Goal: Transaction & Acquisition: Download file/media

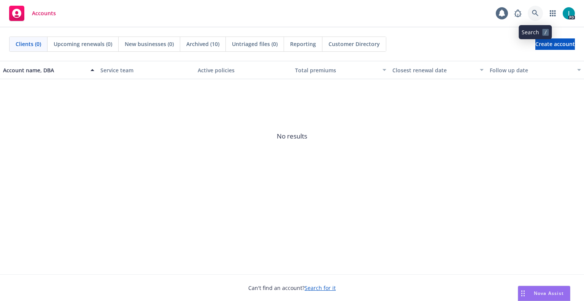
click at [539, 15] on link at bounding box center [534, 13] width 15 height 15
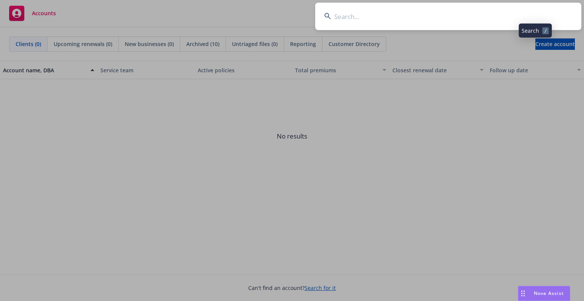
type input "[PERSON_NAME]"
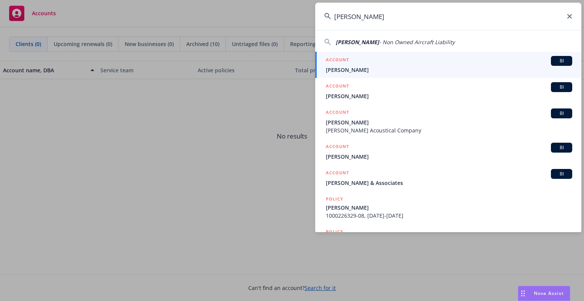
click at [362, 70] on span "Carl Jacobs" at bounding box center [449, 70] width 246 height 8
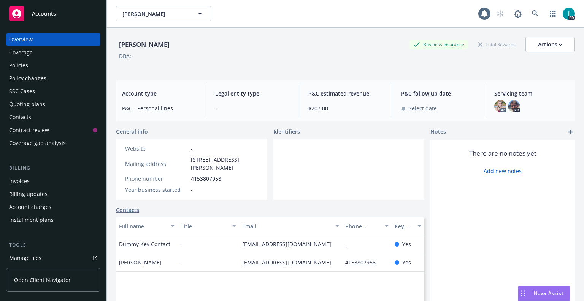
click at [27, 255] on div "Manage files" at bounding box center [25, 258] width 32 height 12
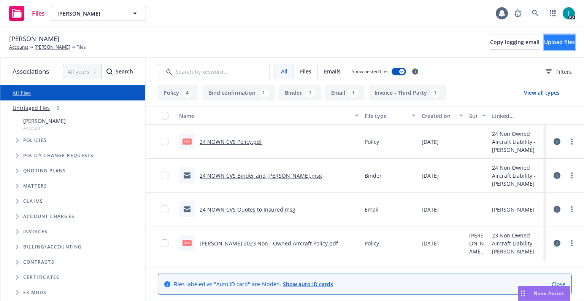
click at [544, 39] on span "Upload files" at bounding box center [559, 41] width 31 height 7
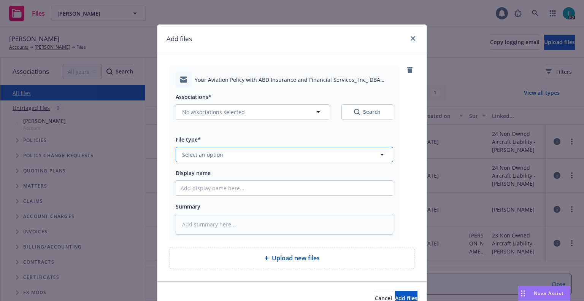
click at [201, 152] on span "Select an option" at bounding box center [202, 154] width 41 height 8
type input "em"
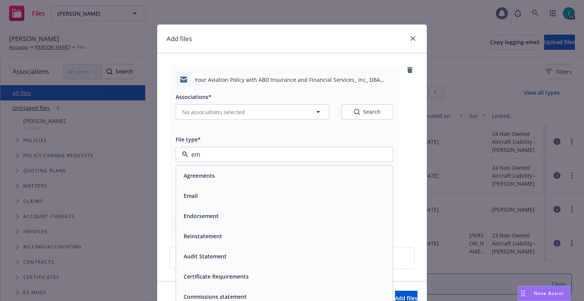
click at [203, 192] on div "Email" at bounding box center [284, 195] width 207 height 11
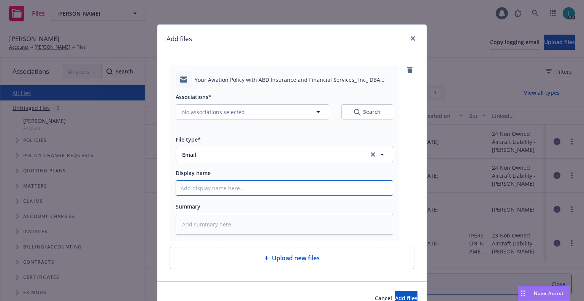
click at [204, 188] on input "Display name" at bounding box center [284, 188] width 217 height 14
type textarea "x"
type input "25 NOWN CVS Quotes to Insured"
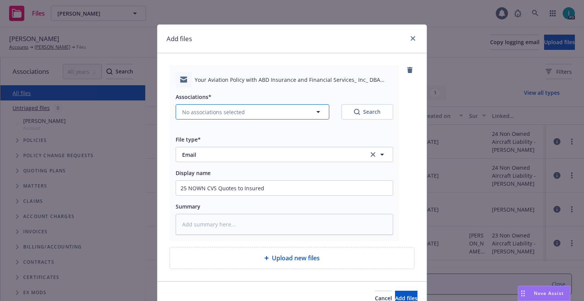
click at [191, 114] on span "No associations selected" at bounding box center [213, 112] width 63 height 8
type textarea "x"
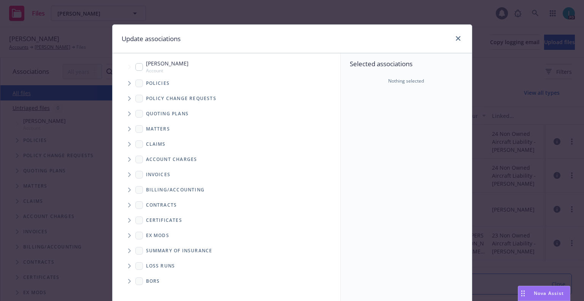
click at [125, 84] on span "Tree Example" at bounding box center [129, 83] width 12 height 12
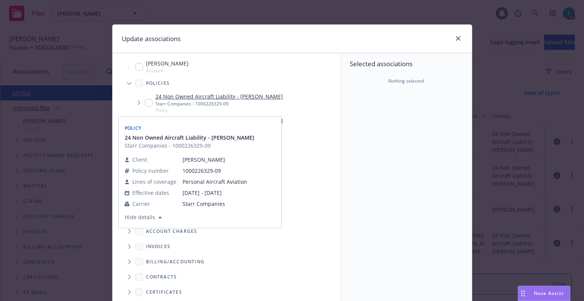
click at [145, 103] on input "Tree Example" at bounding box center [149, 103] width 8 height 8
checkbox input "true"
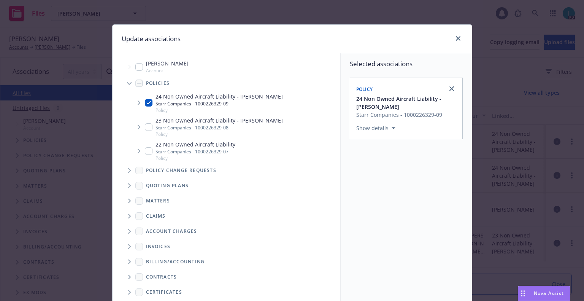
scroll to position [77, 0]
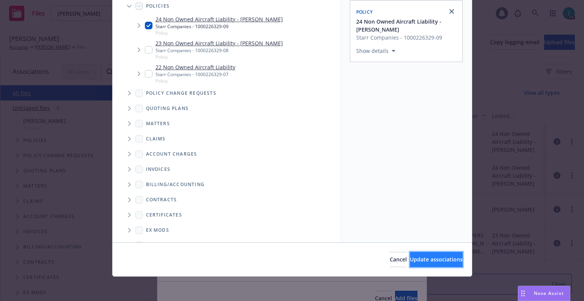
click at [416, 254] on button "Update associations" at bounding box center [436, 259] width 53 height 15
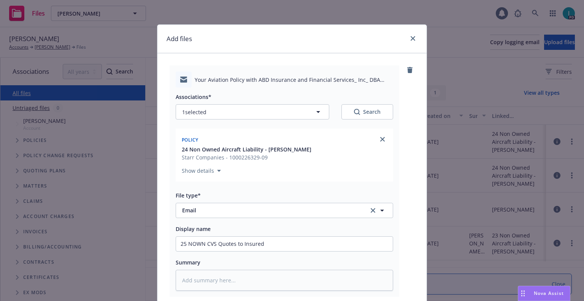
scroll to position [95, 0]
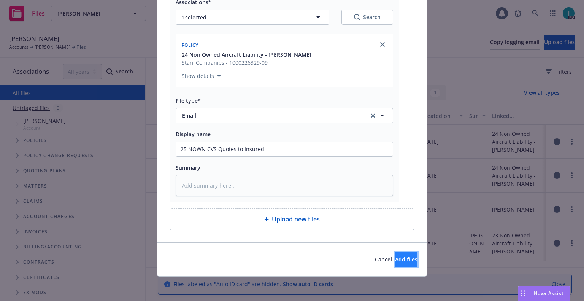
click at [398, 258] on span "Add files" at bounding box center [406, 258] width 22 height 7
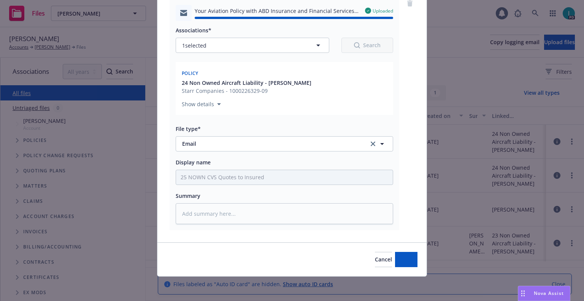
type textarea "x"
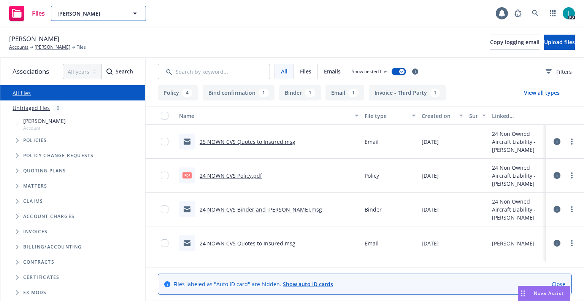
click at [89, 13] on span "Carl Jacobs" at bounding box center [90, 14] width 66 height 8
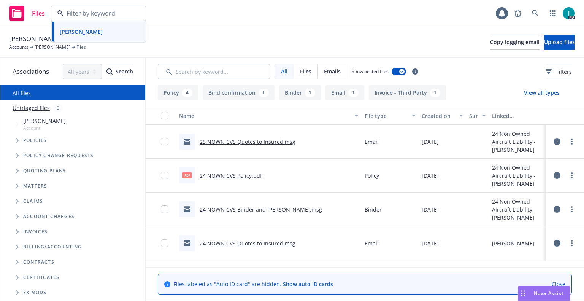
paste input "Andrew Henry"
type input "Andrew Henry"
click at [104, 36] on div "Andrew Henry" at bounding box center [99, 34] width 84 height 11
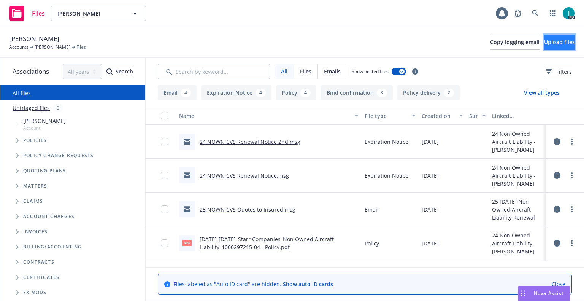
click at [547, 43] on span "Upload files" at bounding box center [559, 41] width 31 height 7
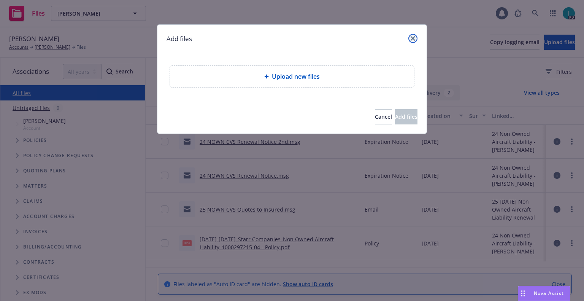
click at [412, 40] on icon "close" at bounding box center [412, 38] width 5 height 5
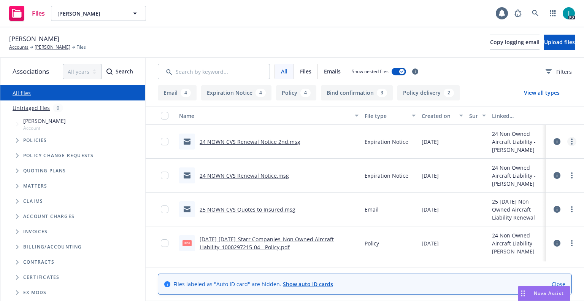
click at [571, 142] on icon "more" at bounding box center [572, 141] width 2 height 6
click at [520, 171] on link "Download" at bounding box center [537, 172] width 76 height 15
click at [545, 44] on span "Upload files" at bounding box center [559, 41] width 31 height 7
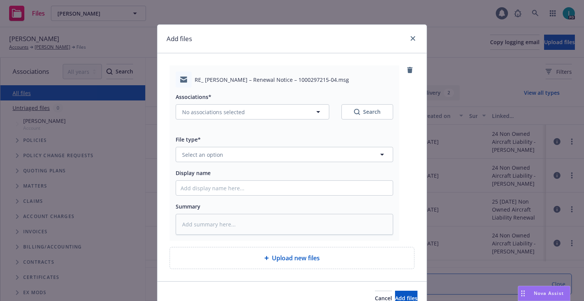
type textarea "x"
click at [220, 156] on button "Select an option" at bounding box center [284, 154] width 217 height 15
type input "ex"
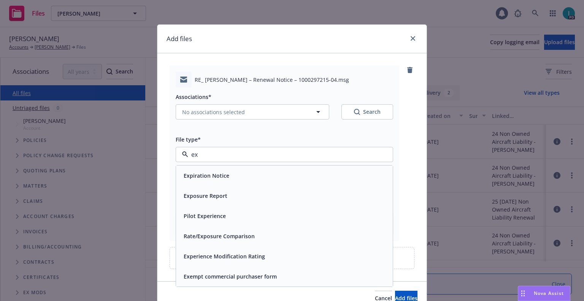
click at [220, 174] on span "Expiration Notice" at bounding box center [207, 175] width 46 height 8
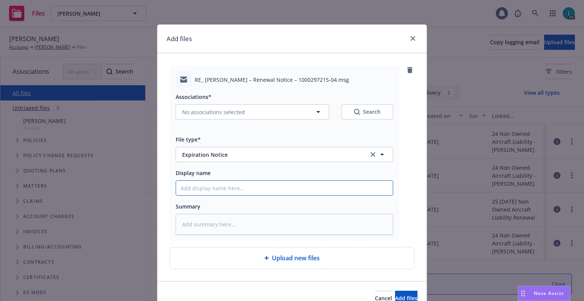
click at [214, 184] on input "Display name" at bounding box center [284, 188] width 217 height 14
type textarea "x"
type input "2"
type textarea "x"
type input "24"
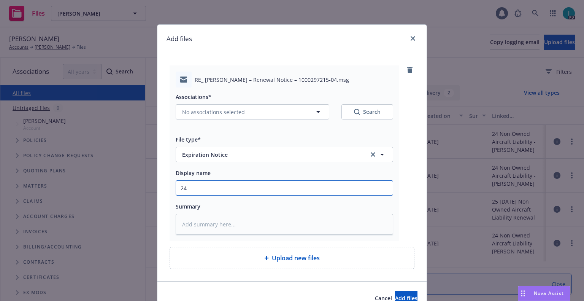
type textarea "x"
type input "24 NOWN CVS Renewal Notice 3rd"
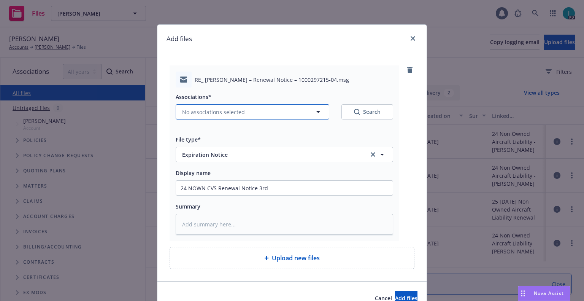
click at [214, 112] on span "No associations selected" at bounding box center [213, 112] width 63 height 8
type textarea "x"
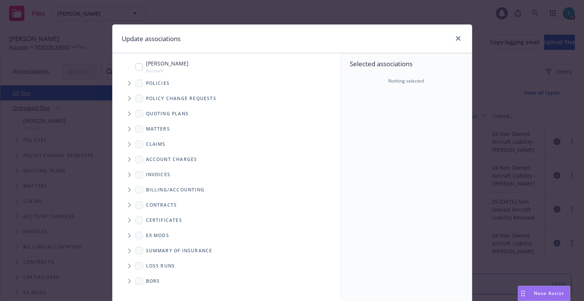
click at [128, 81] on span "Tree Example" at bounding box center [129, 83] width 12 height 12
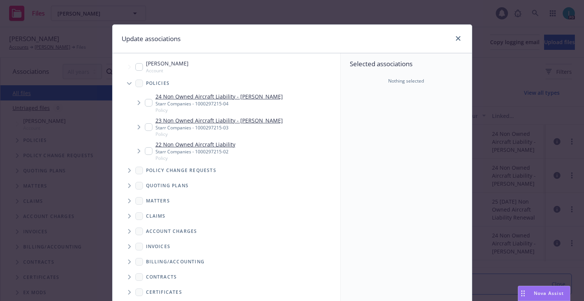
click at [146, 101] on input "Tree Example" at bounding box center [149, 103] width 8 height 8
checkbox input "true"
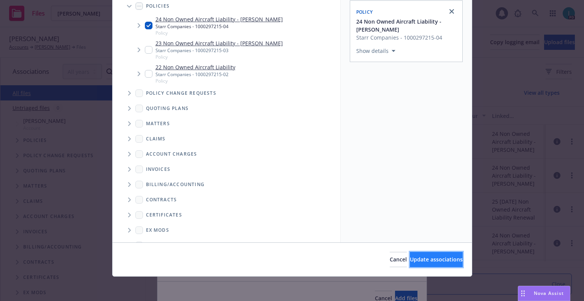
click at [423, 257] on span "Update associations" at bounding box center [436, 258] width 53 height 7
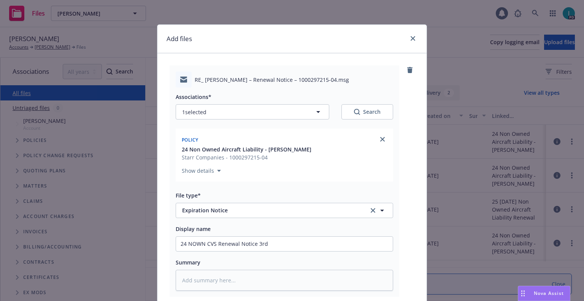
scroll to position [95, 0]
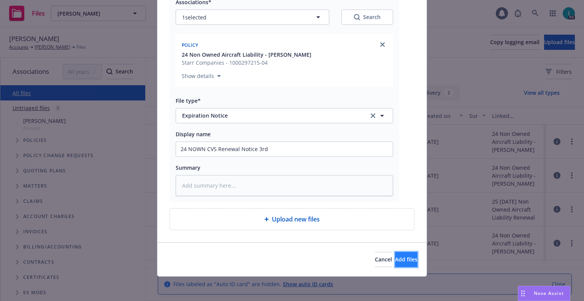
click at [395, 263] on button "Add files" at bounding box center [406, 259] width 22 height 15
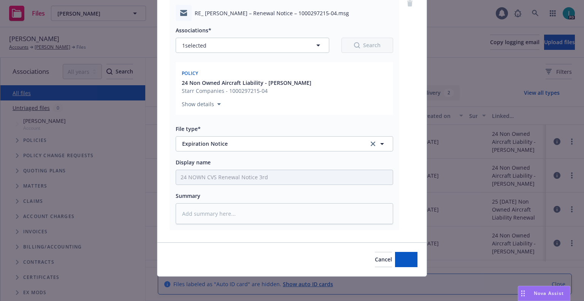
scroll to position [67, 0]
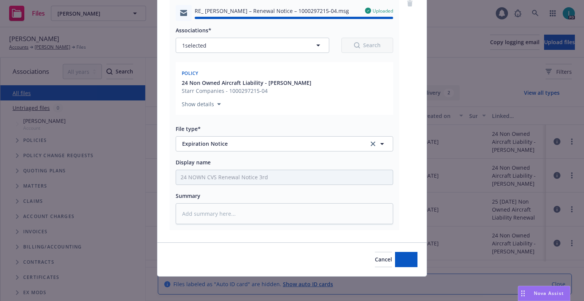
type textarea "x"
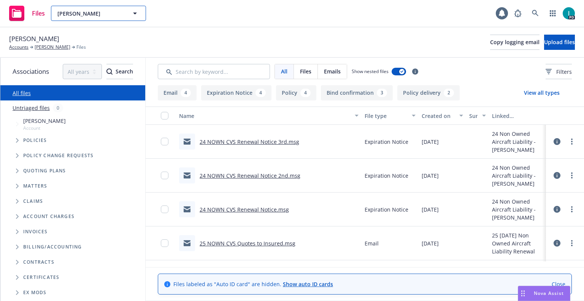
click at [116, 10] on div "Andrew Henry" at bounding box center [98, 13] width 95 height 15
click at [76, 12] on span "Andrew Henry" at bounding box center [90, 14] width 66 height 8
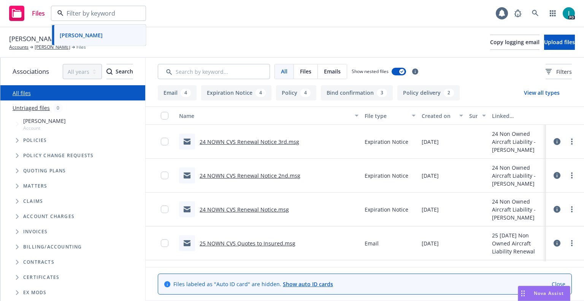
paste input "Harnoor Deep Singh Gill"
type input "Harnoor Deep Singh Gill"
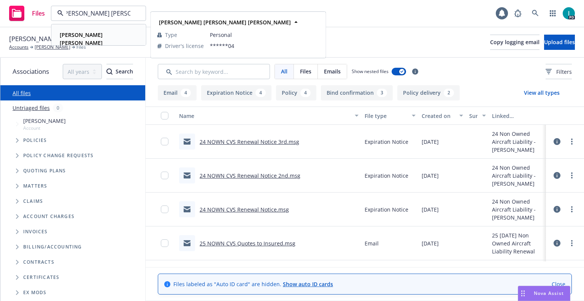
click at [94, 36] on strong "Harnoor Deep Singh Gill" at bounding box center [81, 42] width 43 height 23
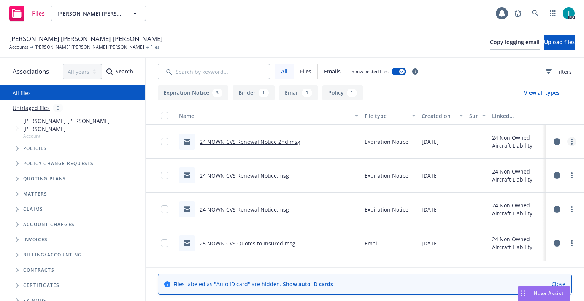
click at [568, 140] on link "more" at bounding box center [571, 141] width 9 height 9
drag, startPoint x: 524, startPoint y: 174, endPoint x: 524, endPoint y: 154, distance: 20.1
click at [524, 174] on link "Download" at bounding box center [537, 172] width 76 height 15
click at [544, 45] on span "Upload files" at bounding box center [559, 41] width 31 height 7
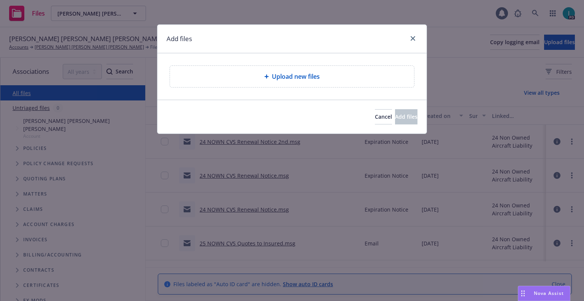
type textarea "x"
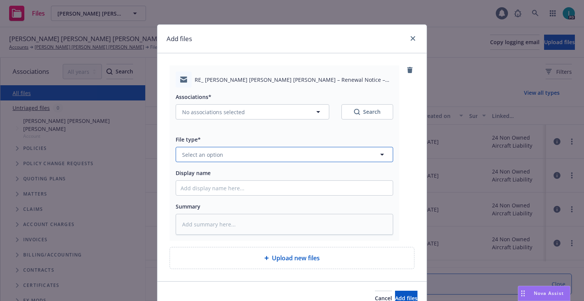
click at [213, 153] on span "Select an option" at bounding box center [202, 154] width 41 height 8
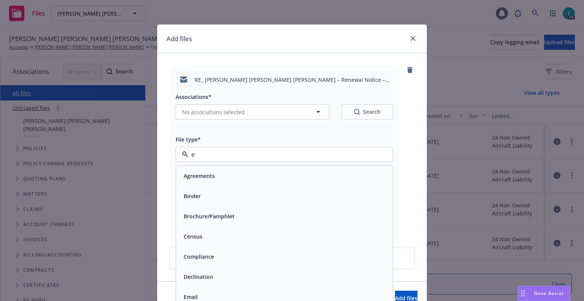
type input "ex"
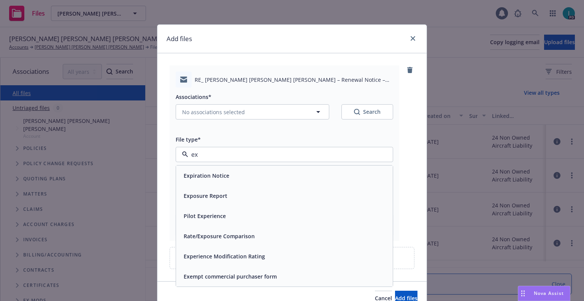
click at [218, 173] on span "Expiration Notice" at bounding box center [207, 175] width 46 height 8
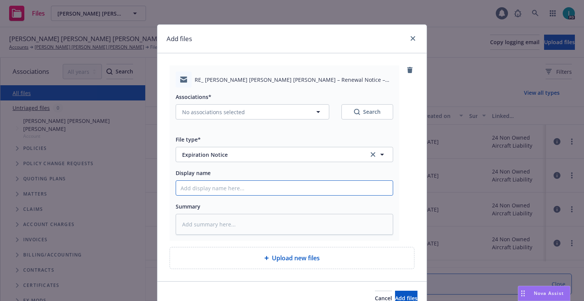
click at [218, 184] on input "Display name" at bounding box center [284, 188] width 217 height 14
type textarea "x"
type input "2"
type textarea "x"
type input "24"
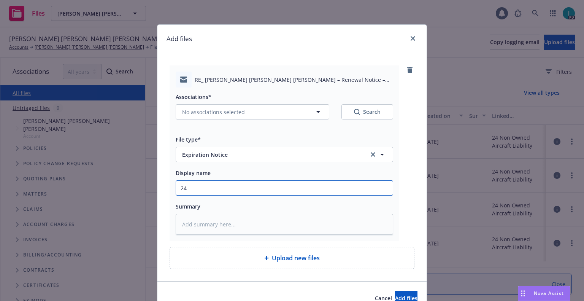
type textarea "x"
type input "24 NOWN CVS Renewal Notice 3rd"
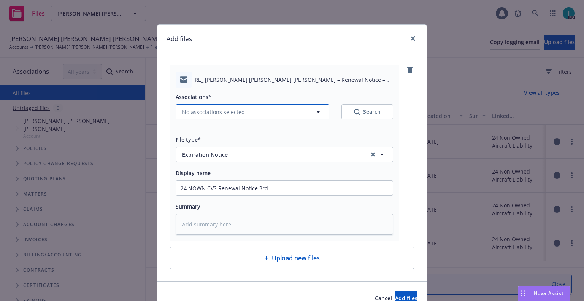
click at [200, 112] on span "No associations selected" at bounding box center [213, 112] width 63 height 8
type textarea "x"
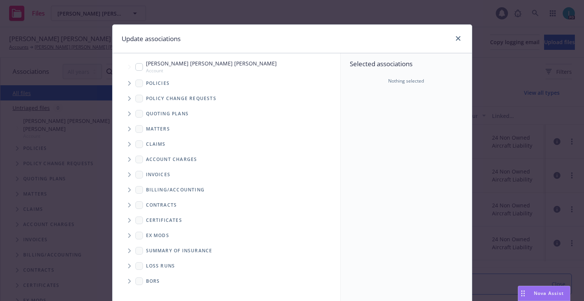
click at [128, 81] on icon "Tree Example" at bounding box center [129, 83] width 3 height 5
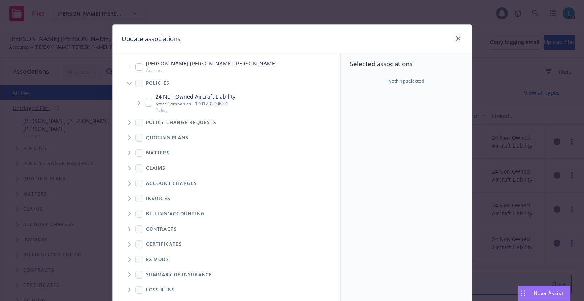
click at [146, 100] on input "Tree Example" at bounding box center [149, 103] width 8 height 8
checkbox input "true"
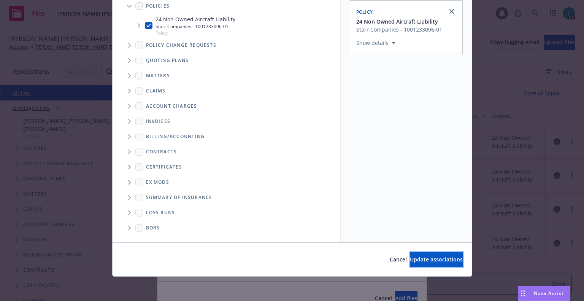
click at [410, 256] on span "Update associations" at bounding box center [436, 258] width 53 height 7
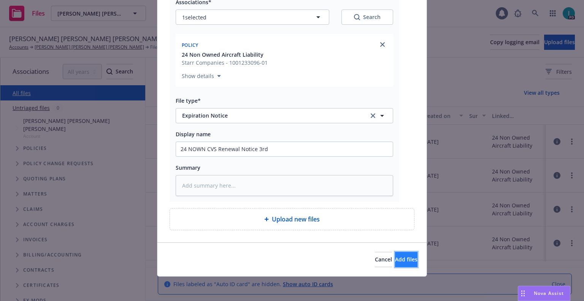
click at [395, 257] on span "Add files" at bounding box center [406, 258] width 22 height 7
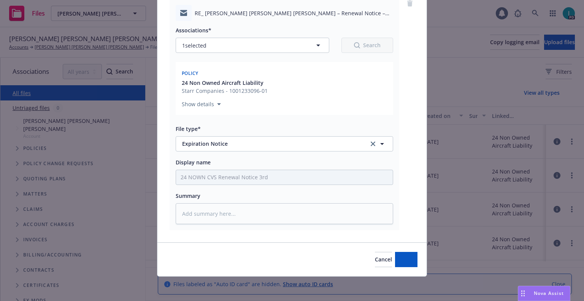
scroll to position [67, 0]
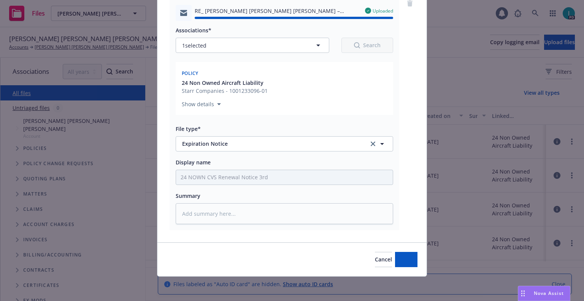
type textarea "x"
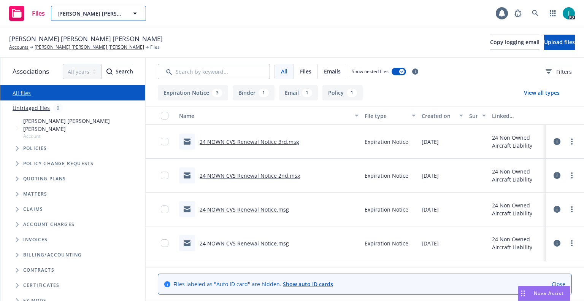
click at [77, 14] on span "Harnoor Deep Singh Gill" at bounding box center [90, 14] width 66 height 8
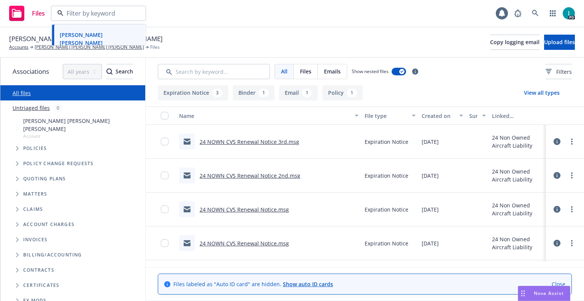
paste input "Kenneth Jahn"
type input "Kenneth Jahn"
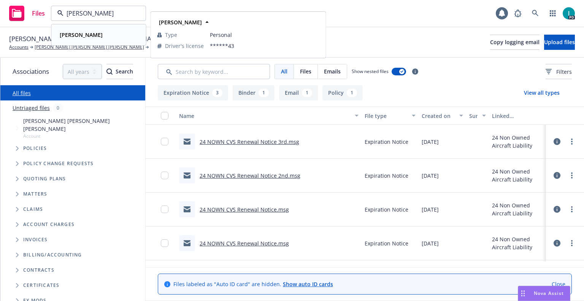
click at [101, 36] on div "Kenneth Jahn" at bounding box center [99, 34] width 84 height 11
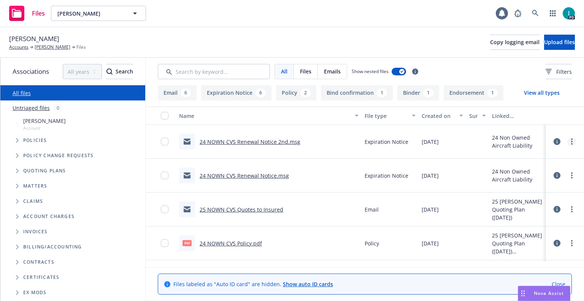
click at [571, 141] on icon "more" at bounding box center [572, 141] width 2 height 6
click at [530, 167] on link "Download" at bounding box center [537, 172] width 76 height 15
click at [544, 44] on span "Upload files" at bounding box center [559, 41] width 31 height 7
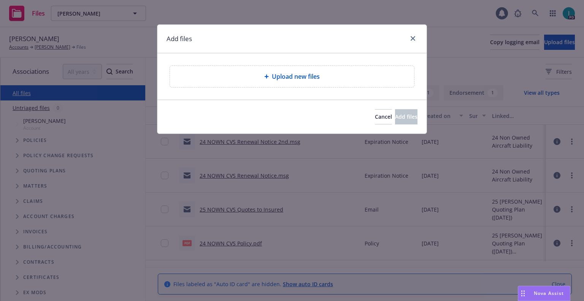
type textarea "x"
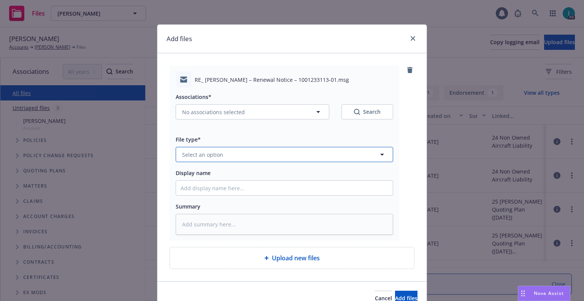
click at [215, 151] on span "Select an option" at bounding box center [202, 154] width 41 height 8
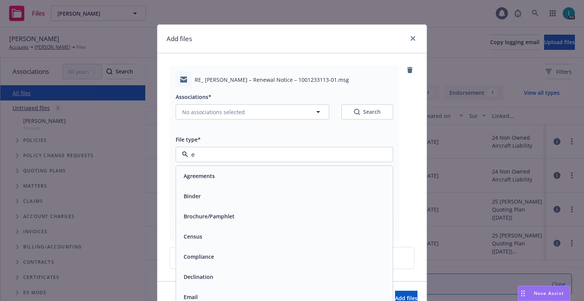
type input "ex"
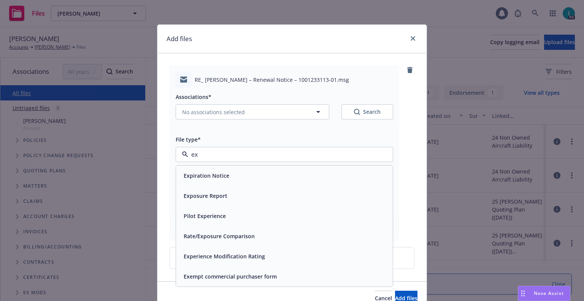
click at [214, 177] on span "Expiration Notice" at bounding box center [207, 175] width 46 height 8
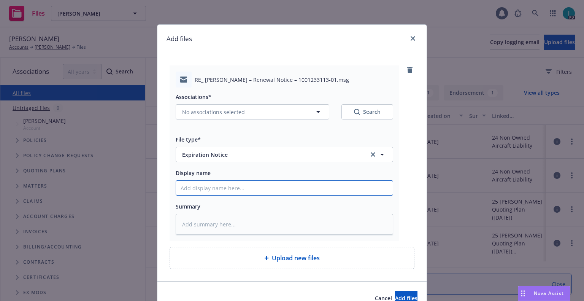
click at [214, 187] on input "Display name" at bounding box center [284, 188] width 217 height 14
type textarea "x"
type input "2"
type textarea "x"
type input "24"
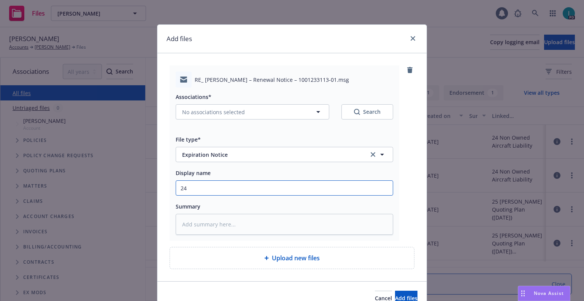
type textarea "x"
type input "24 NOWN CVS Renewal Notice 3rd"
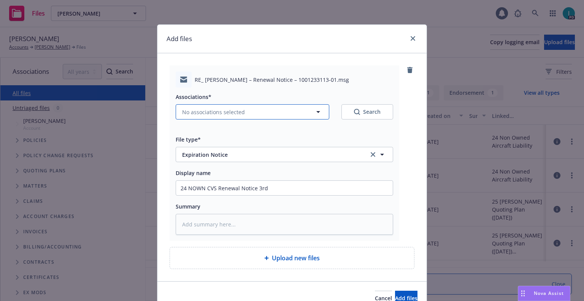
click at [196, 110] on span "No associations selected" at bounding box center [213, 112] width 63 height 8
type textarea "x"
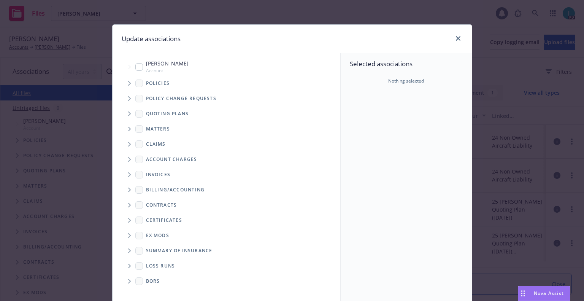
click at [128, 84] on icon "Tree Example" at bounding box center [129, 83] width 3 height 5
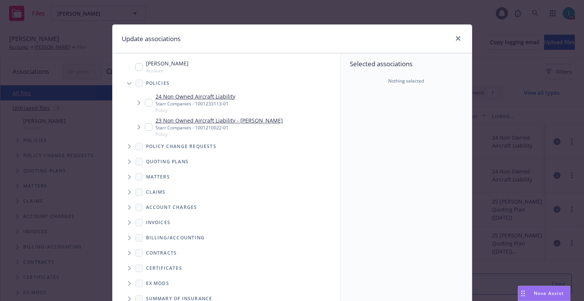
click at [147, 103] on input "Tree Example" at bounding box center [149, 103] width 8 height 8
checkbox input "true"
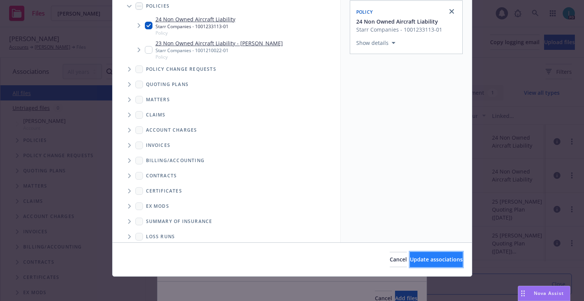
click at [417, 253] on button "Update associations" at bounding box center [436, 259] width 53 height 15
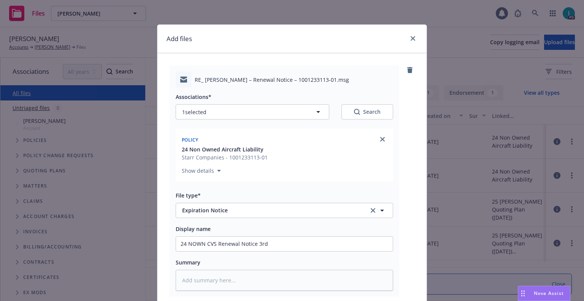
scroll to position [95, 0]
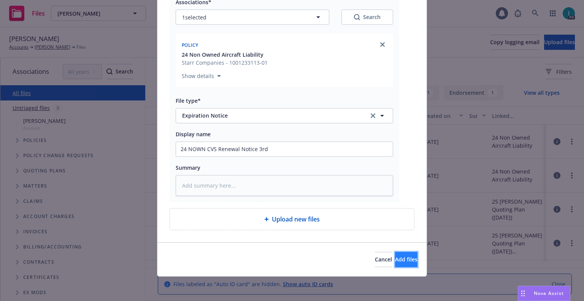
click at [403, 263] on button "Add files" at bounding box center [406, 259] width 22 height 15
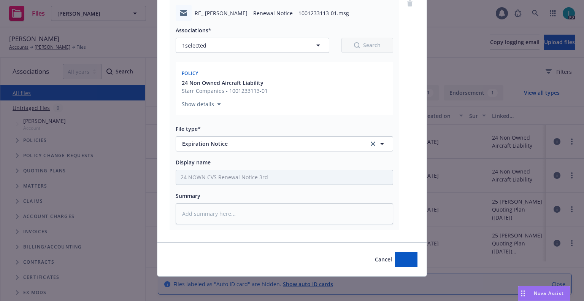
scroll to position [67, 0]
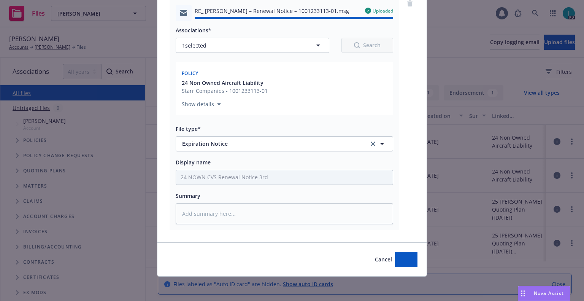
type textarea "x"
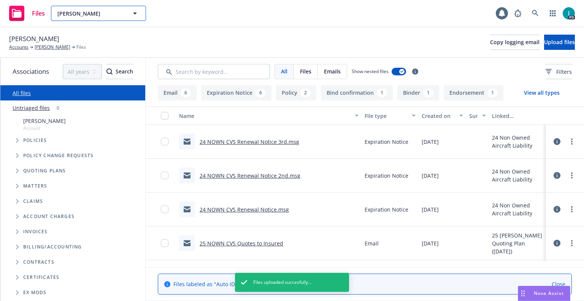
click at [79, 8] on div "Kenneth Jahn Kenneth Jahn Type Personal Driver's license ******43" at bounding box center [98, 13] width 95 height 15
click at [336, 27] on div "Kenneth Jahn Accounts Kenneth Jahn Files Copy logging email Upload files" at bounding box center [292, 42] width 584 height 30
click at [111, 13] on span "Kenneth Jahn" at bounding box center [90, 14] width 66 height 8
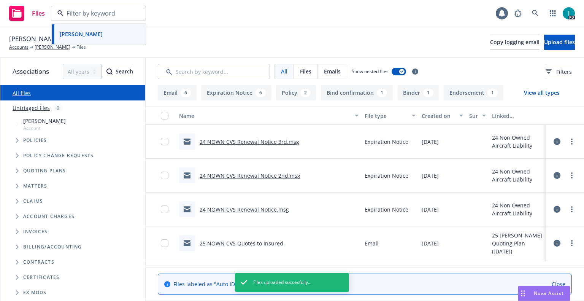
paste input "Austin Alvarez"
type input "Austin Alvarez"
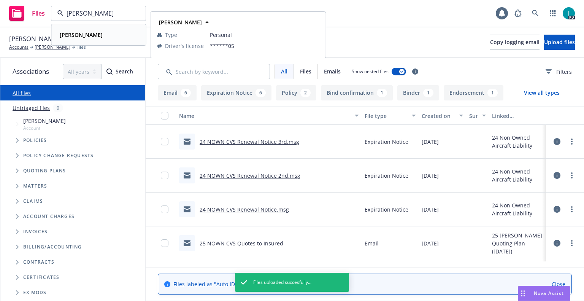
click at [97, 36] on div "Austin Alvarez" at bounding box center [81, 34] width 48 height 11
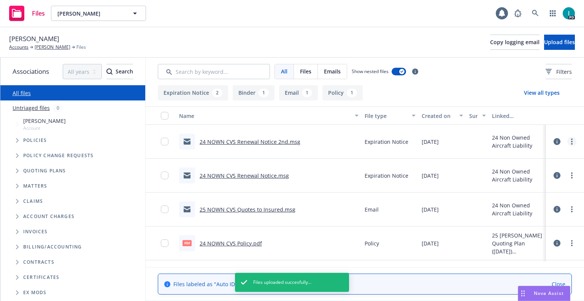
click at [570, 144] on link "more" at bounding box center [571, 141] width 9 height 9
click at [527, 169] on link "Download" at bounding box center [537, 172] width 76 height 15
click at [544, 40] on span "Upload files" at bounding box center [559, 41] width 31 height 7
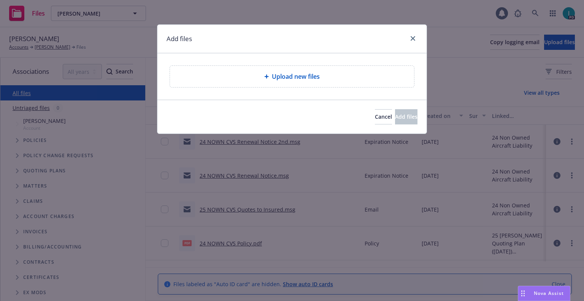
type textarea "x"
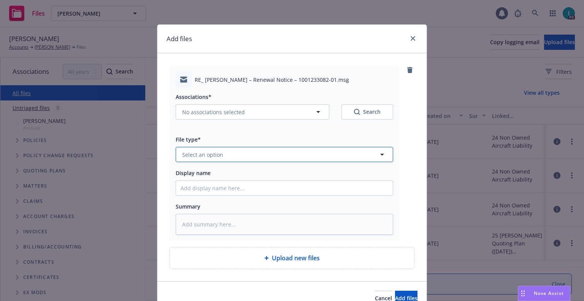
click at [203, 155] on span "Select an option" at bounding box center [202, 154] width 41 height 8
type input "ex"
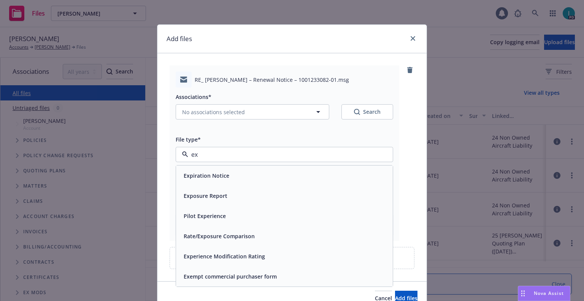
click at [212, 174] on span "Expiration Notice" at bounding box center [207, 175] width 46 height 8
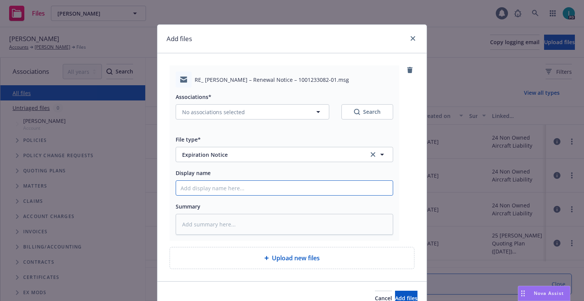
click at [212, 184] on input "Display name" at bounding box center [284, 188] width 217 height 14
type textarea "x"
type input "2"
type textarea "x"
type input "24"
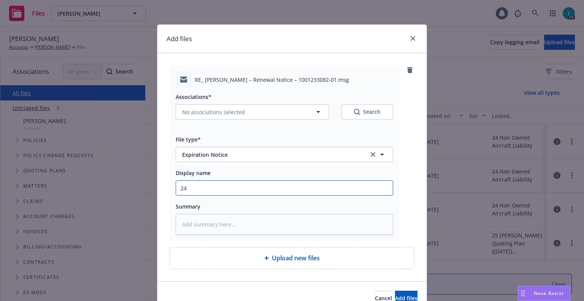
type textarea "x"
type input "24 NOWN CVS Renewal Notice 3rd"
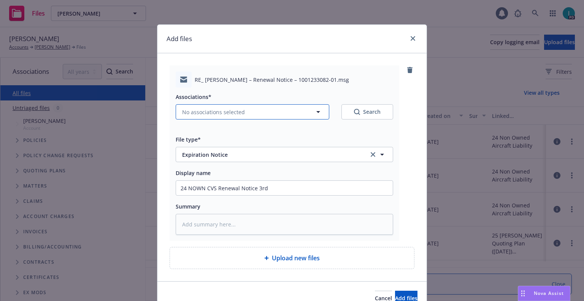
click at [213, 117] on button "No associations selected" at bounding box center [253, 111] width 154 height 15
type textarea "x"
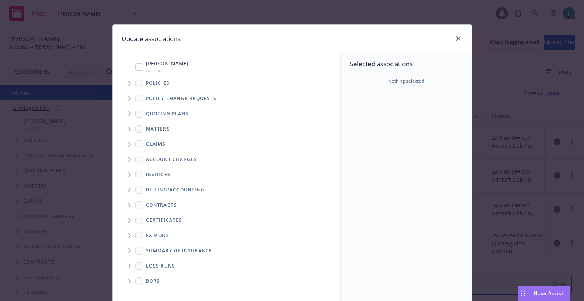
click at [128, 82] on span "Tree Example" at bounding box center [129, 83] width 12 height 12
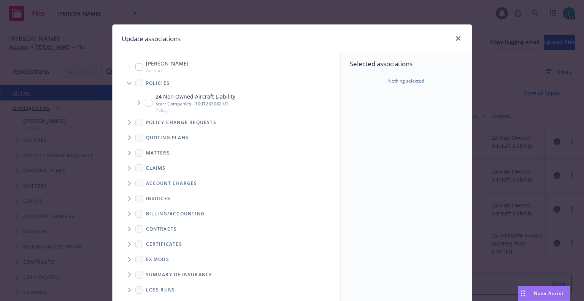
click at [141, 101] on span "Tree Example" at bounding box center [139, 103] width 12 height 12
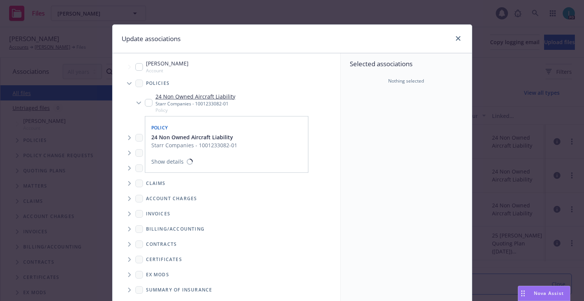
click at [155, 100] on link "24 Non Owned Aircraft Liability" at bounding box center [195, 96] width 80 height 8
checkbox input "true"
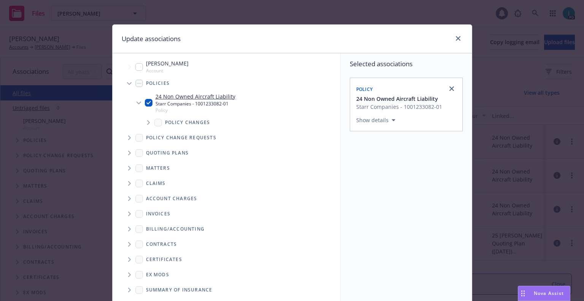
scroll to position [77, 0]
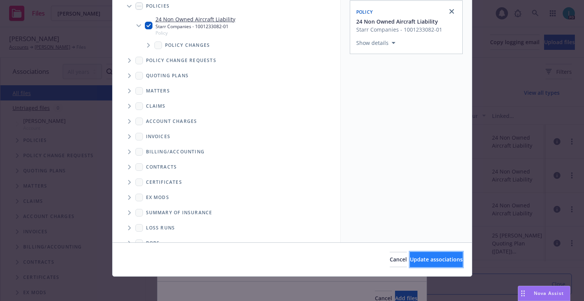
click at [410, 261] on span "Update associations" at bounding box center [436, 258] width 53 height 7
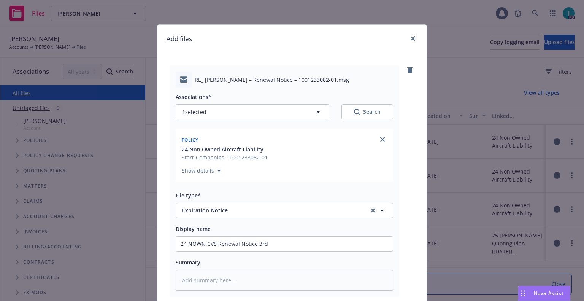
scroll to position [95, 0]
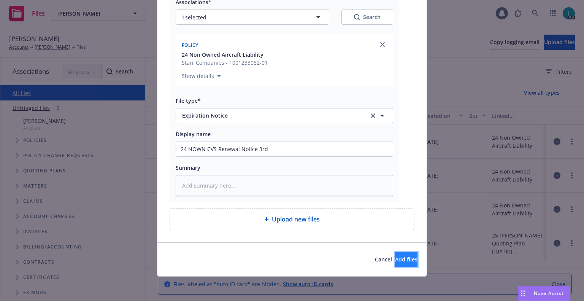
click at [395, 253] on button "Add files" at bounding box center [406, 259] width 22 height 15
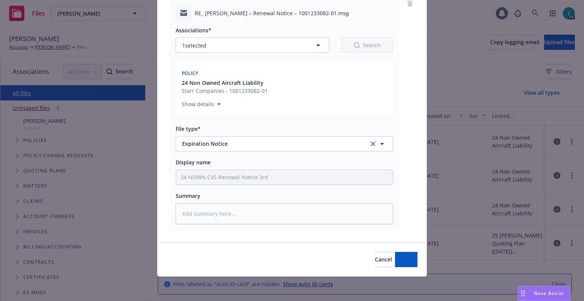
scroll to position [67, 0]
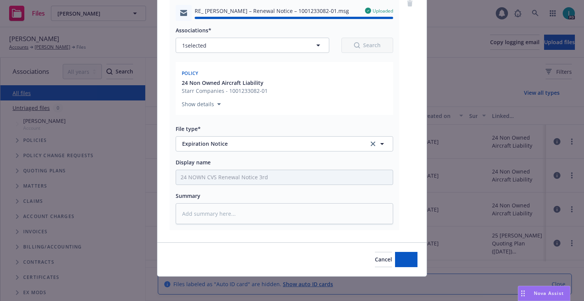
type textarea "x"
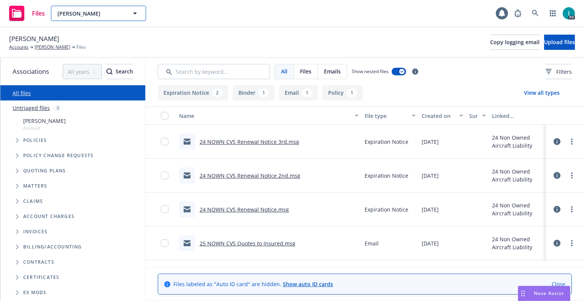
click at [96, 16] on span "Austin Alvarez" at bounding box center [90, 14] width 66 height 8
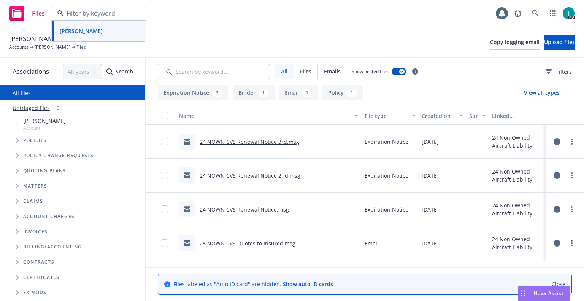
paste input "Quinn Curley"
type input "Quinn Curley"
click at [97, 37] on div "Quinn Curley" at bounding box center [99, 34] width 84 height 11
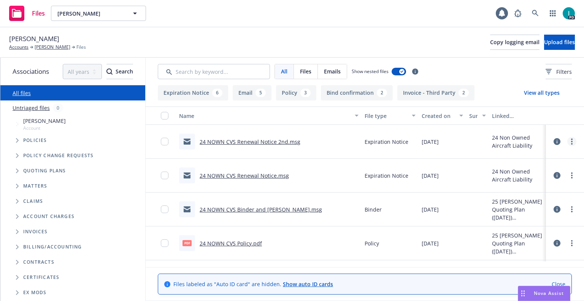
click at [574, 144] on link "more" at bounding box center [571, 141] width 9 height 9
drag, startPoint x: 532, startPoint y: 173, endPoint x: 542, endPoint y: 124, distance: 49.9
click at [532, 173] on link "Download" at bounding box center [537, 172] width 76 height 15
click at [544, 44] on span "Upload files" at bounding box center [559, 41] width 31 height 7
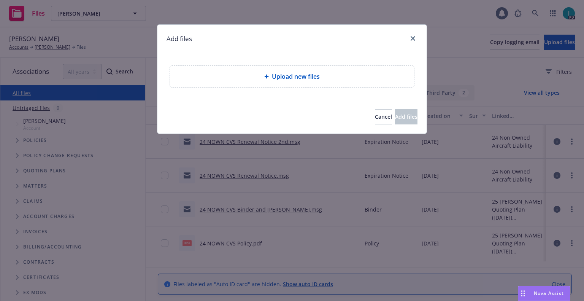
type textarea "x"
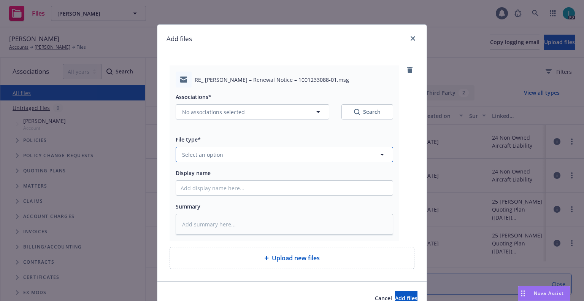
click at [205, 154] on span "Select an option" at bounding box center [202, 154] width 41 height 8
type input "ex"
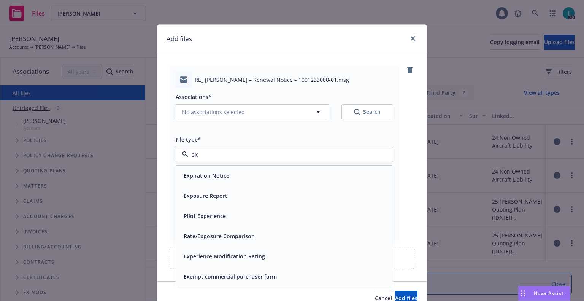
click at [209, 175] on span "Expiration Notice" at bounding box center [207, 175] width 46 height 8
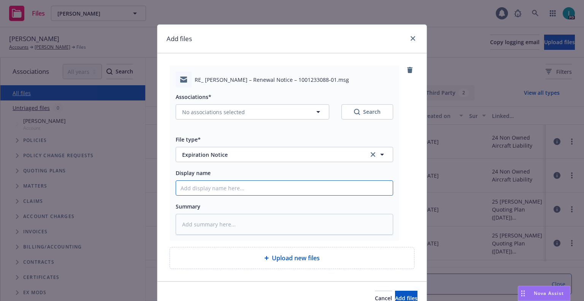
click at [212, 187] on input "Display name" at bounding box center [284, 188] width 217 height 14
type textarea "x"
type input "2"
type textarea "x"
type input "24"
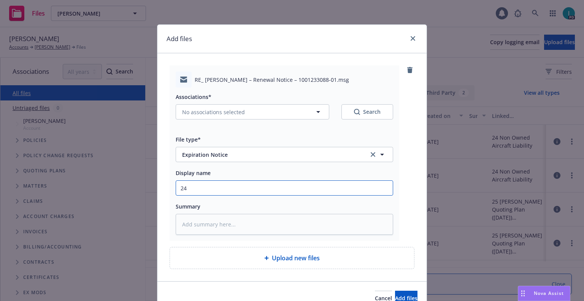
type textarea "x"
type input "24 NOWN CVS Renewal Notice 3rd"
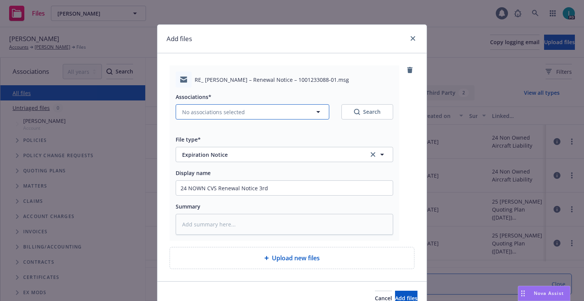
click at [195, 112] on span "No associations selected" at bounding box center [213, 112] width 63 height 8
type textarea "x"
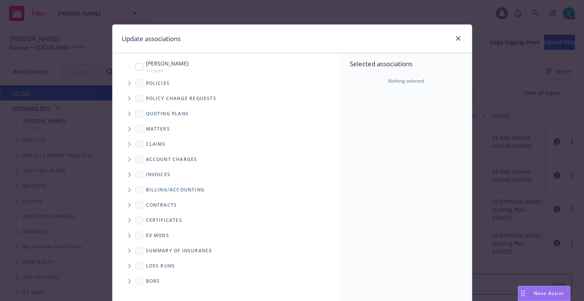
click at [127, 86] on span "Tree Example" at bounding box center [129, 83] width 12 height 12
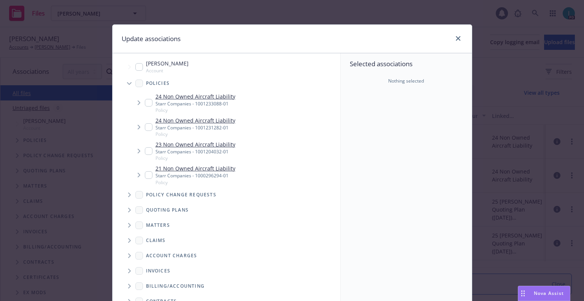
click at [145, 106] on input "Tree Example" at bounding box center [149, 103] width 8 height 8
checkbox input "true"
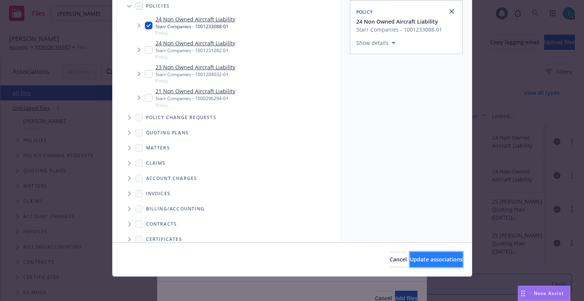
click at [427, 261] on span "Update associations" at bounding box center [436, 258] width 53 height 7
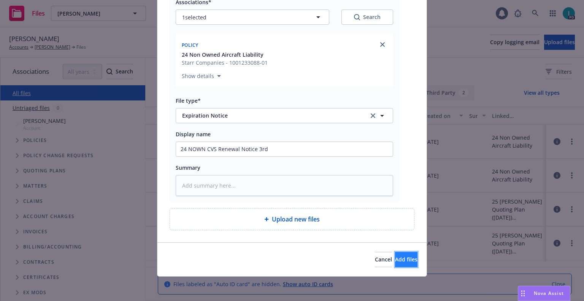
click at [395, 264] on button "Add files" at bounding box center [406, 259] width 22 height 15
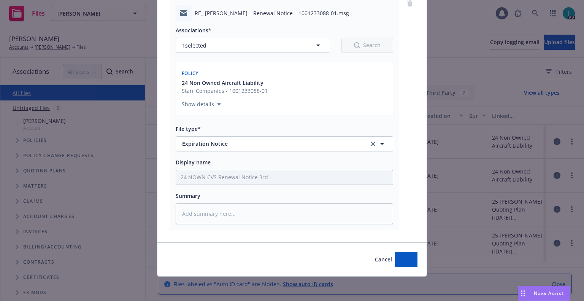
scroll to position [67, 0]
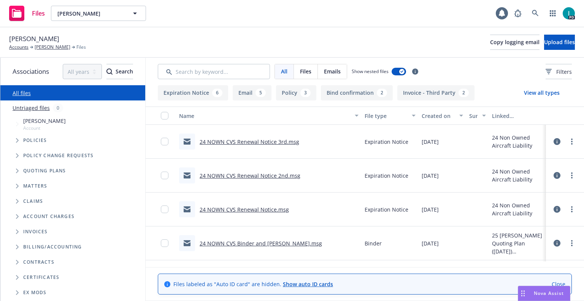
click at [255, 36] on div "Quinn Curley Accounts Quinn Curley Files Copy logging email Upload files" at bounding box center [291, 42] width 565 height 17
click at [544, 41] on span "Upload files" at bounding box center [559, 41] width 31 height 7
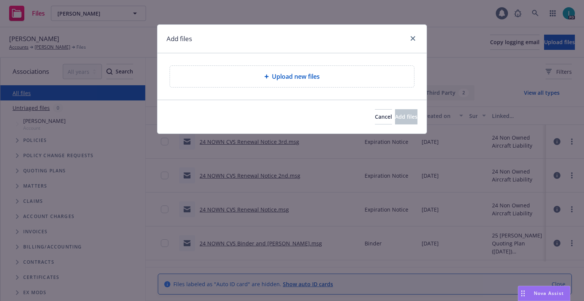
type textarea "x"
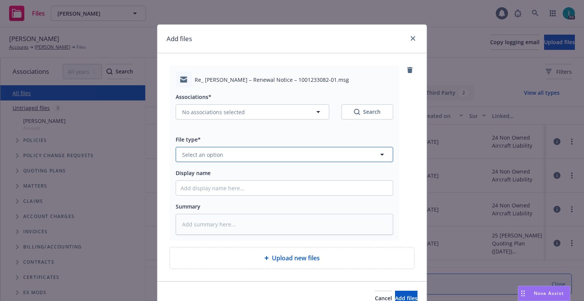
click at [212, 154] on span "Select an option" at bounding box center [202, 154] width 41 height 8
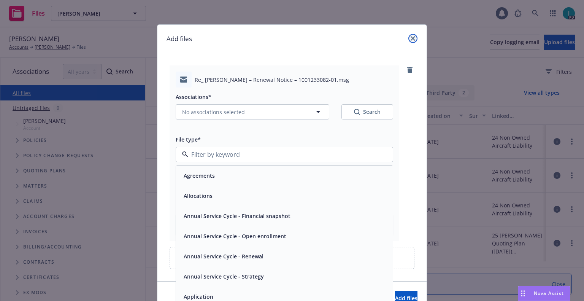
click at [412, 37] on link "close" at bounding box center [412, 38] width 9 height 9
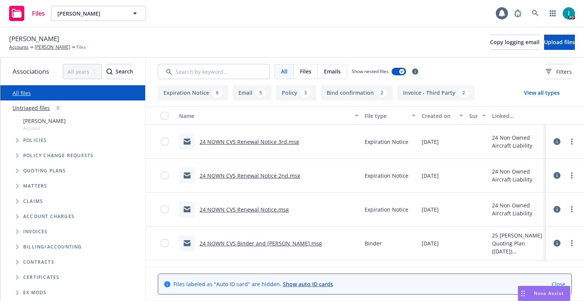
click at [188, 37] on div "Quinn Curley Accounts Quinn Curley Files Copy logging email Upload files" at bounding box center [291, 42] width 565 height 17
click at [111, 14] on span "Quinn Curley" at bounding box center [90, 14] width 66 height 8
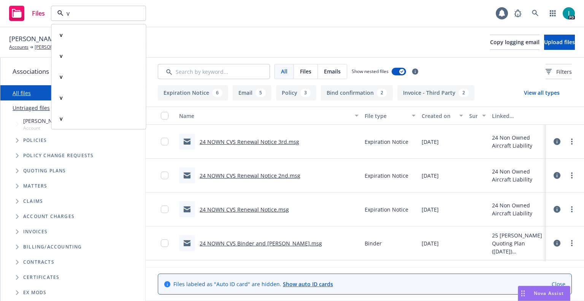
drag, startPoint x: 115, startPoint y: 14, endPoint x: 29, endPoint y: 17, distance: 85.5
click at [30, 17] on div "Files v v Type Commercial v Type Commercial v Type Commercial v Type Commercial…" at bounding box center [77, 13] width 137 height 15
paste input "Austin Alvarez"
type input "Austin Alvarez"
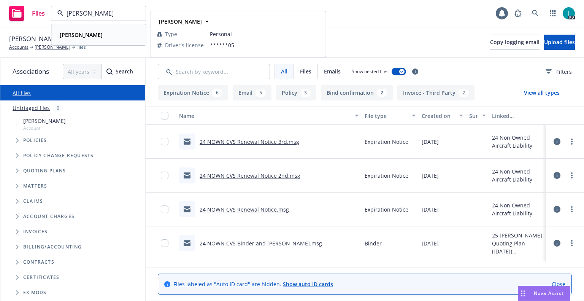
click at [77, 36] on strong "Austin Alvarez" at bounding box center [81, 34] width 43 height 7
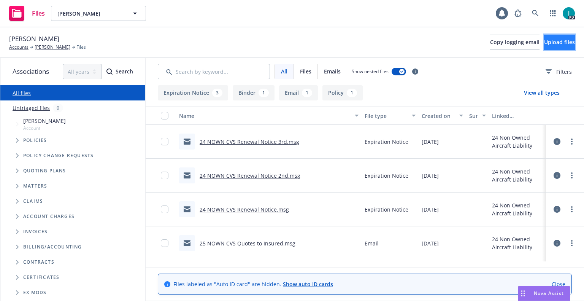
click at [544, 44] on span "Upload files" at bounding box center [559, 41] width 31 height 7
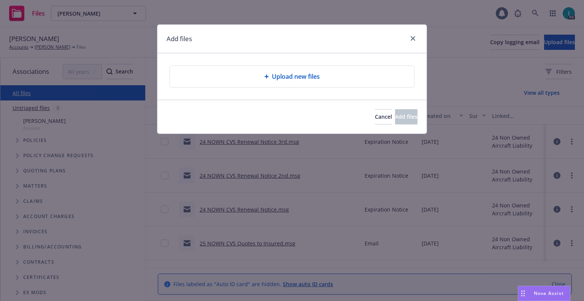
type textarea "x"
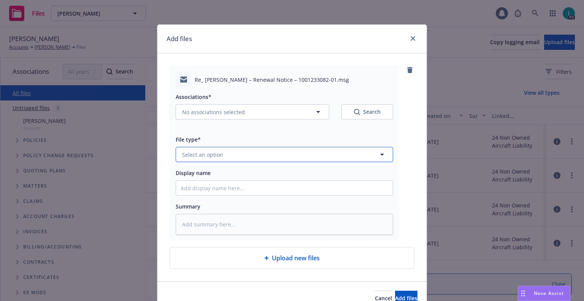
click at [218, 149] on button "Select an option" at bounding box center [284, 154] width 217 height 15
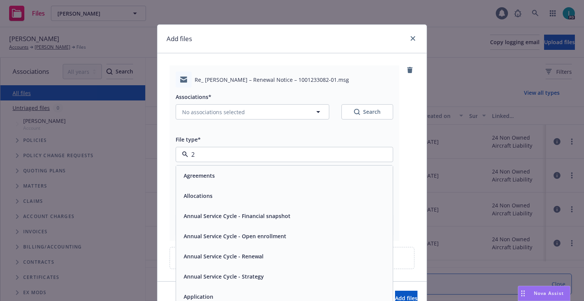
type input "24"
type textarea "x"
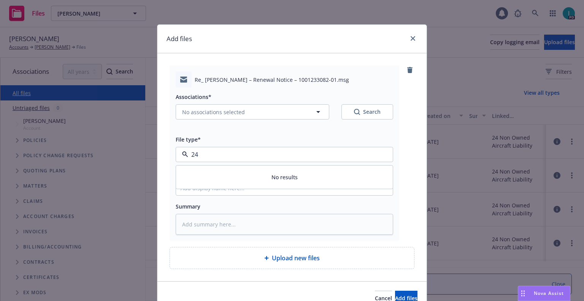
drag, startPoint x: 219, startPoint y: 155, endPoint x: 163, endPoint y: 159, distance: 56.0
click at [163, 159] on div "Re_ Austin Alvarez – Renewal Notice – 1001233082-01.msg Associations* No associ…" at bounding box center [291, 167] width 269 height 228
type input "em"
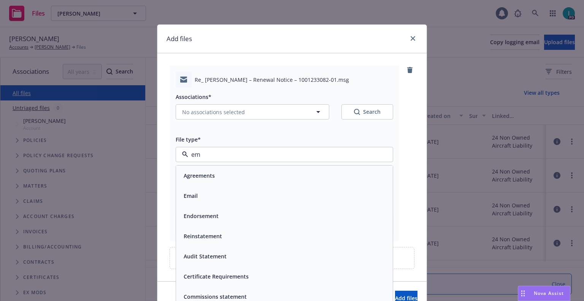
click at [196, 198] on div "Email" at bounding box center [190, 195] width 19 height 11
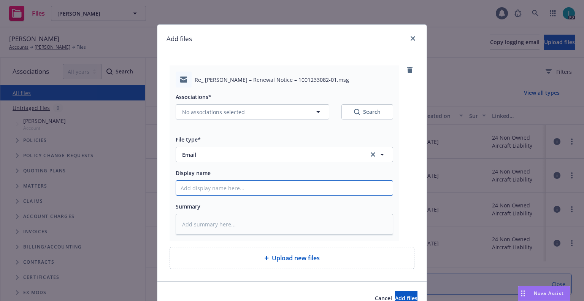
click at [203, 190] on input "Display name" at bounding box center [284, 188] width 217 height 14
type textarea "x"
type input "2"
type textarea "x"
type input "24"
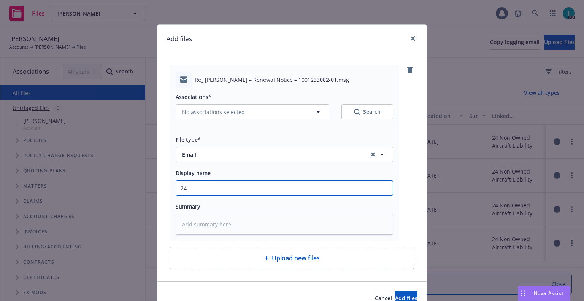
type textarea "x"
type input "24 NOWN CVS Lapse Notice"
drag, startPoint x: 256, startPoint y: 189, endPoint x: 213, endPoint y: 193, distance: 43.1
click at [213, 193] on input "24 NOWN CVS Lapse Notice" at bounding box center [284, 188] width 217 height 14
click at [214, 193] on input "24 NOWN CVS Lapse Notice" at bounding box center [284, 188] width 217 height 14
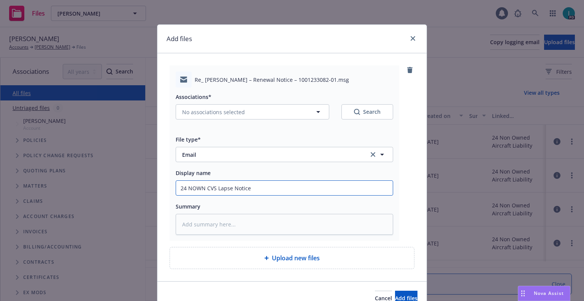
drag, startPoint x: 253, startPoint y: 190, endPoint x: 215, endPoint y: 193, distance: 38.5
click at [215, 193] on input "24 NOWN CVS Lapse Notice" at bounding box center [284, 188] width 217 height 14
type textarea "x"
type input "24 NOWN CVS I"
type textarea "x"
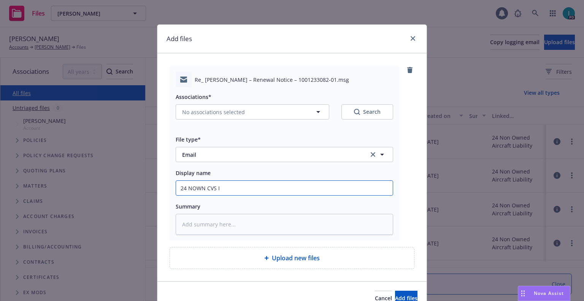
type input "24 NOWN CVS In"
type textarea "x"
type input "24 NOWN CVS Ins"
type textarea "x"
type input "24 NOWN CVS Insu"
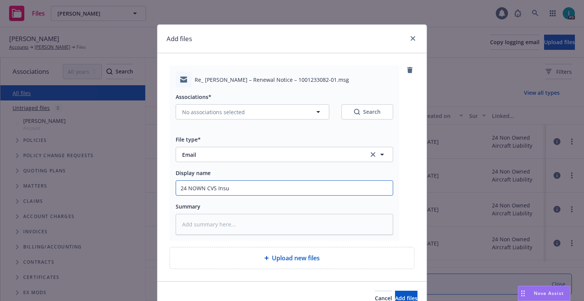
type textarea "x"
type input "24 NOWN CVS Insur"
type textarea "x"
type input "24 NOWN CVS Insure"
type textarea "x"
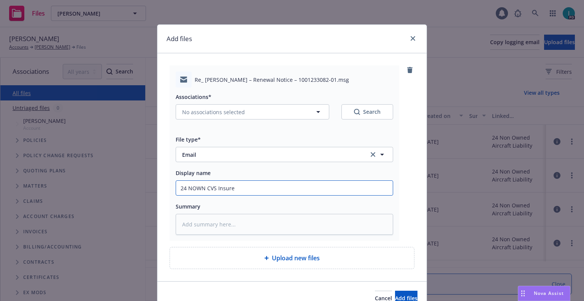
type input "24 NOWN CVS Insured"
type textarea "x"
type input "24 NOWN CVS Insured"
type textarea "x"
type input "24 NOWN CVS Insured d"
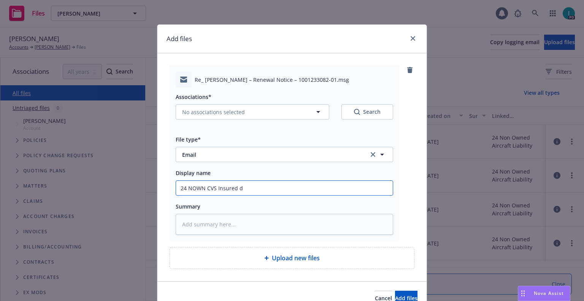
type textarea "x"
type input "24 NOWN CVS Insured do"
type textarea "x"
type input "24 NOWN CVS Insured doe"
type textarea "x"
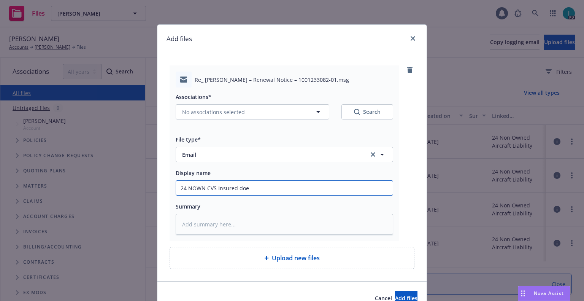
type input "24 NOWN CVS Insured does"
type textarea "x"
type input "24 NOWN CVS Insured doesn"
type textarea "x"
type input "24 NOWN CVS Insured doesn't"
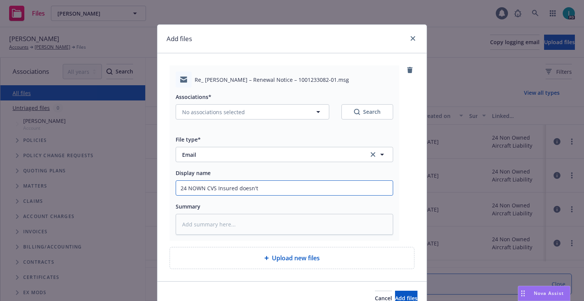
type textarea "x"
type input "24 NOWN CVS Insured doesn't"
type textarea "x"
type input "24 NOWN CVS Insured doesn't wi"
type textarea "x"
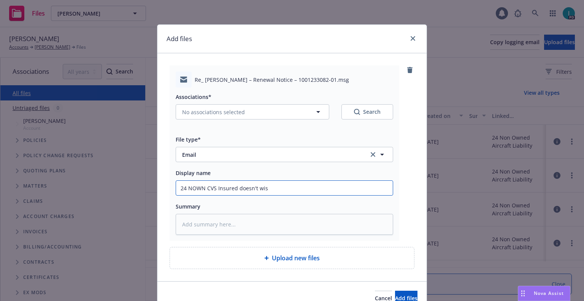
type input "24 NOWN CVS Insured doesn't wish"
type textarea "x"
type input "24 NOWN CVS Insured doesn't wish"
type textarea "x"
type input "24 NOWN CVS Insured doesn't wish t"
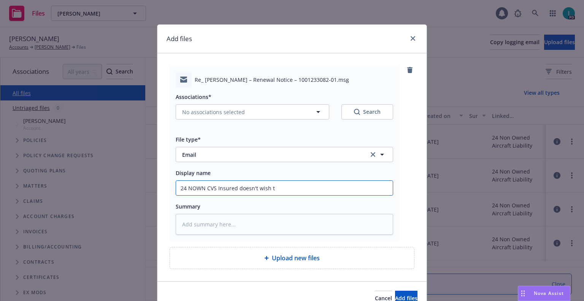
type textarea "x"
type input "24 NOWN CVS Insured doesn't wish to"
type textarea "x"
type input "24 NOWN CVS Insured doesn't wish to"
type textarea "x"
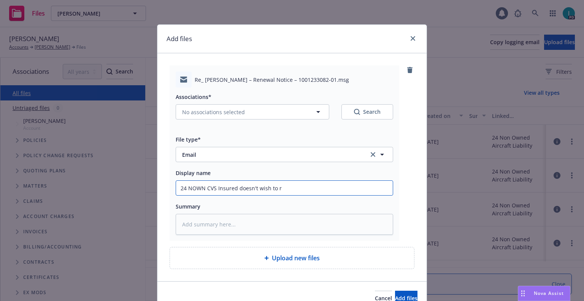
type input "24 NOWN CVS Insured doesn't wish to re"
type textarea "x"
type input "24 NOWN CVS Insured doesn't wish to ren"
type textarea "x"
type input "24 NOWN CVS Insured doesn't wish to rene"
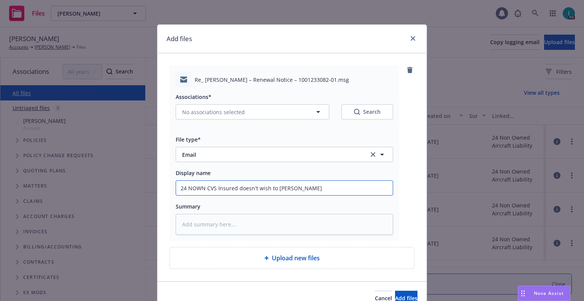
type textarea "x"
type input "24 NOWN CVS Insured doesn't wish to renew"
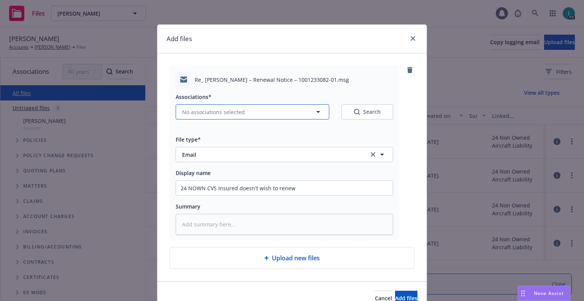
click at [234, 109] on span "No associations selected" at bounding box center [213, 112] width 63 height 8
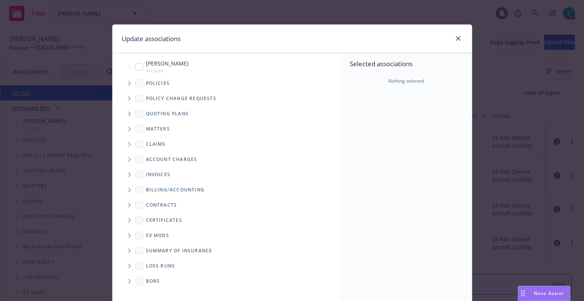
type textarea "x"
click at [128, 82] on icon "Tree Example" at bounding box center [129, 83] width 3 height 5
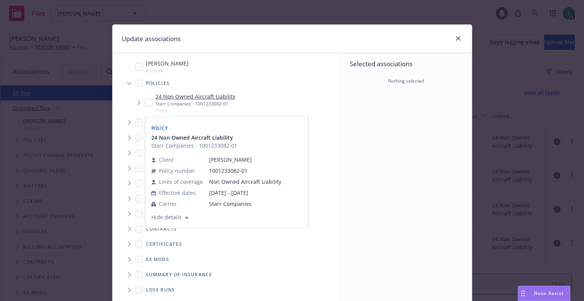
click at [147, 100] on input "Tree Example" at bounding box center [149, 103] width 8 height 8
checkbox input "true"
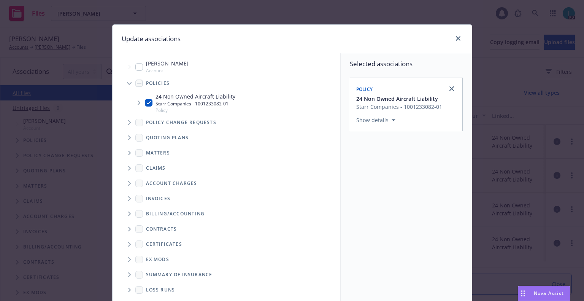
scroll to position [77, 0]
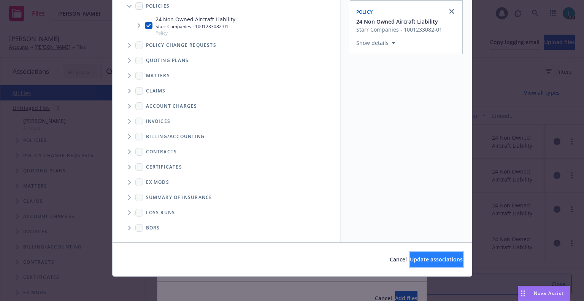
click at [420, 262] on span "Update associations" at bounding box center [436, 258] width 53 height 7
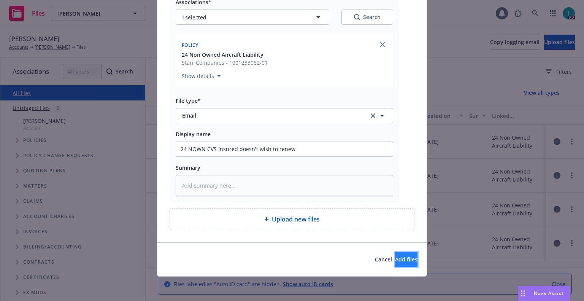
click at [395, 261] on span "Add files" at bounding box center [406, 258] width 22 height 7
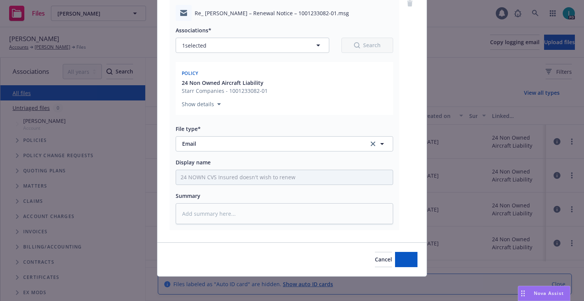
scroll to position [67, 0]
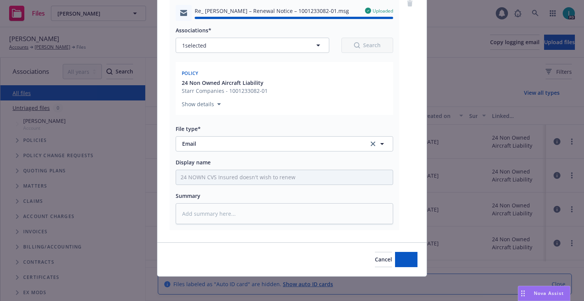
type textarea "x"
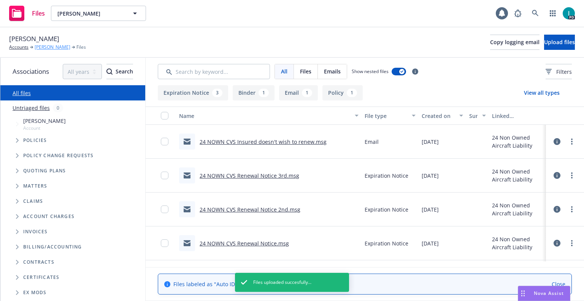
click at [48, 48] on link "Austin Alvarez" at bounding box center [53, 47] width 36 height 7
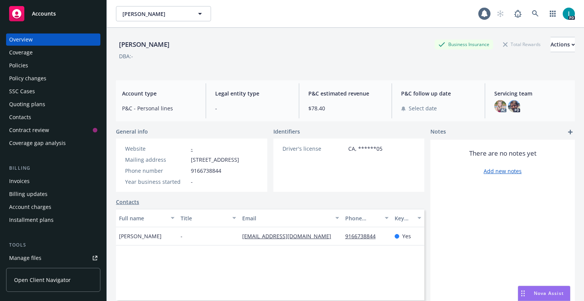
click at [35, 103] on div "Quoting plans" at bounding box center [27, 104] width 36 height 12
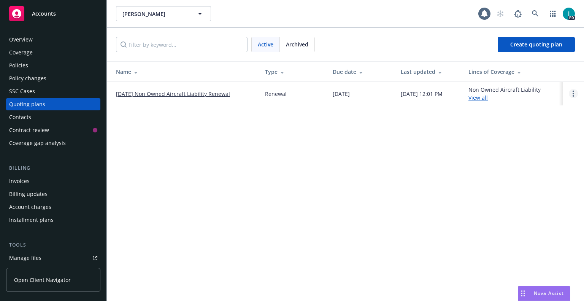
click at [572, 95] on icon "Open options" at bounding box center [573, 93] width 2 height 6
click at [518, 89] on span "Archive" at bounding box center [519, 87] width 37 height 7
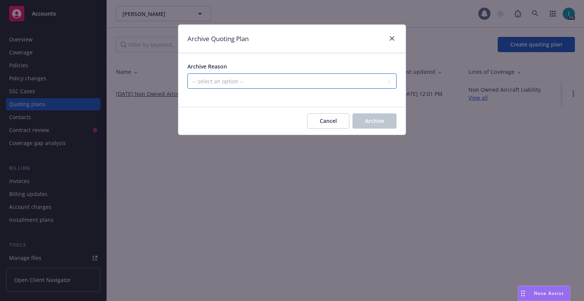
click at [255, 79] on select "-- select an option -- All policies in this renewal plan are auto-renewed Creat…" at bounding box center [291, 80] width 209 height 15
select select "ARCHIVED_RENEWAL_CANCELED"
click at [187, 73] on select "-- select an option -- All policies in this renewal plan are auto-renewed Creat…" at bounding box center [291, 80] width 209 height 15
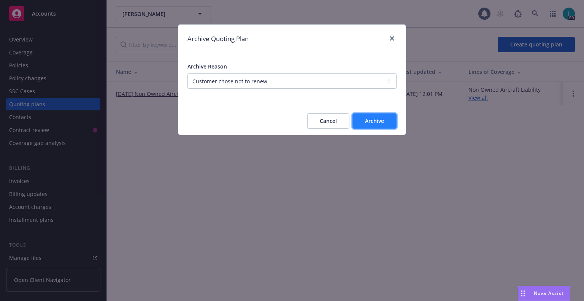
click at [365, 120] on span "Archive" at bounding box center [374, 120] width 19 height 7
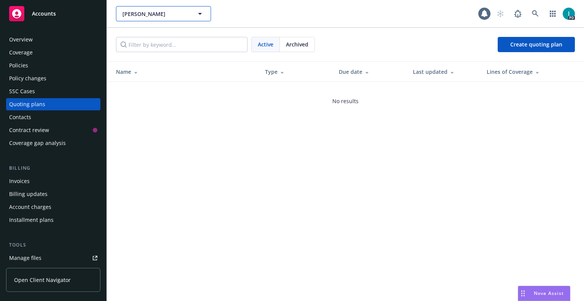
click at [147, 8] on button "Austin Alvarez" at bounding box center [163, 13] width 95 height 15
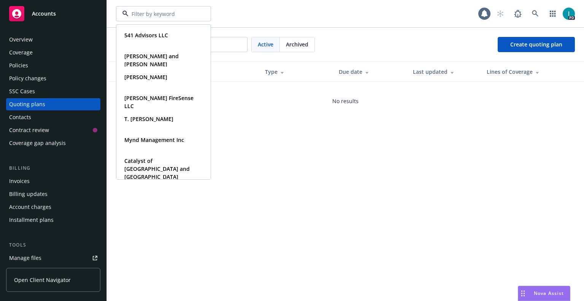
paste input "Justin Zavislak"
type input "Justin Zavislak"
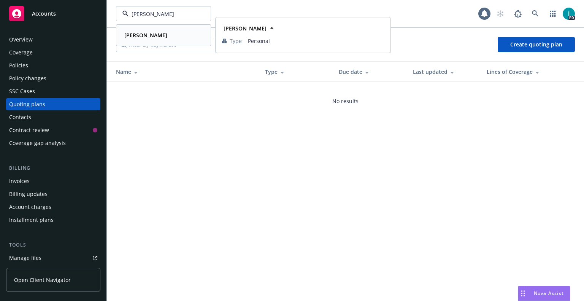
click at [150, 35] on strong "Justin Zavislak" at bounding box center [145, 35] width 43 height 7
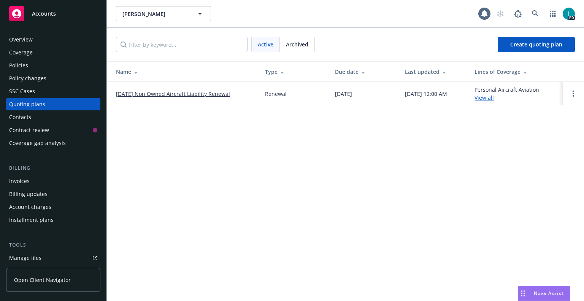
click at [39, 256] on div "Manage files" at bounding box center [25, 258] width 32 height 12
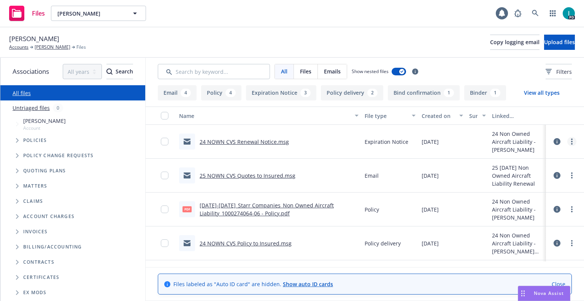
click at [570, 141] on link "more" at bounding box center [571, 141] width 9 height 9
drag, startPoint x: 535, startPoint y: 170, endPoint x: 565, endPoint y: 128, distance: 51.2
click at [535, 170] on link "Download" at bounding box center [537, 172] width 76 height 15
click at [553, 39] on span "Upload files" at bounding box center [559, 41] width 31 height 7
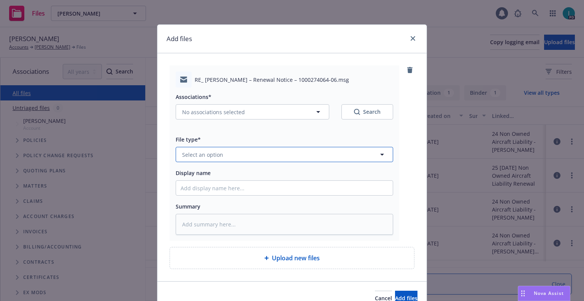
click at [199, 150] on button "Select an option" at bounding box center [284, 154] width 217 height 15
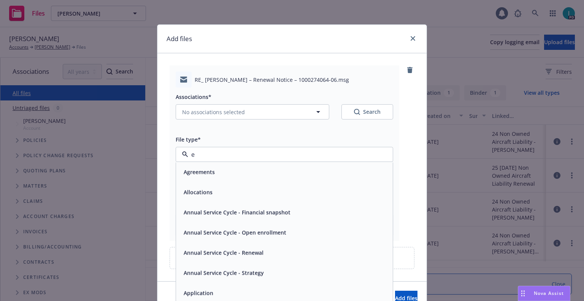
type input "ex"
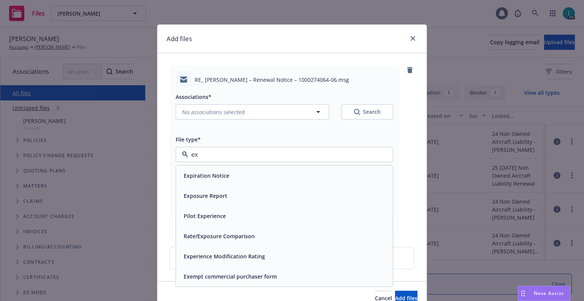
click at [216, 172] on span "Expiration Notice" at bounding box center [207, 175] width 46 height 8
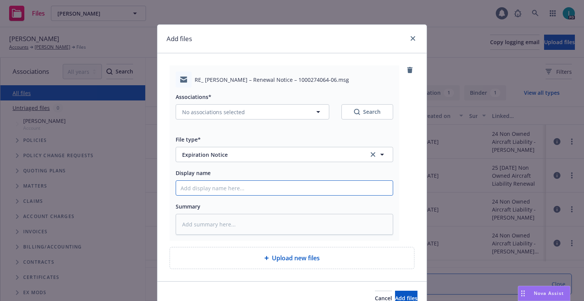
click at [204, 188] on input "Display name" at bounding box center [284, 188] width 217 height 14
type textarea "x"
type input "2"
type textarea "x"
type input "24"
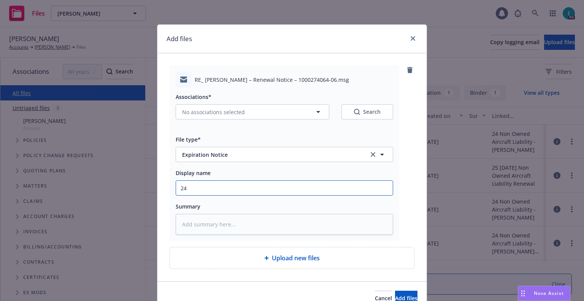
type textarea "x"
type input "24 NOWN CVS Renewal Notice 2nd"
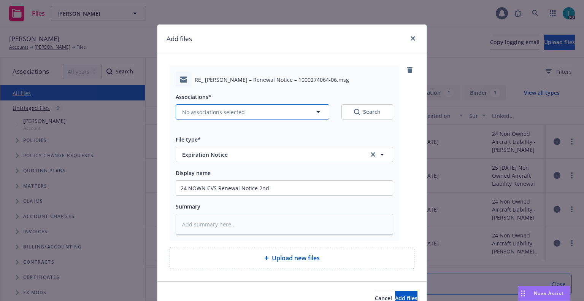
click at [198, 112] on span "No associations selected" at bounding box center [213, 112] width 63 height 8
type textarea "x"
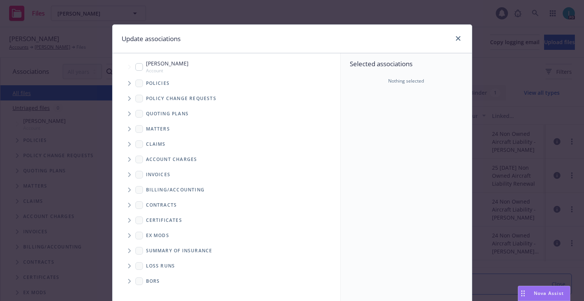
click at [125, 84] on span "Tree Example" at bounding box center [129, 83] width 12 height 12
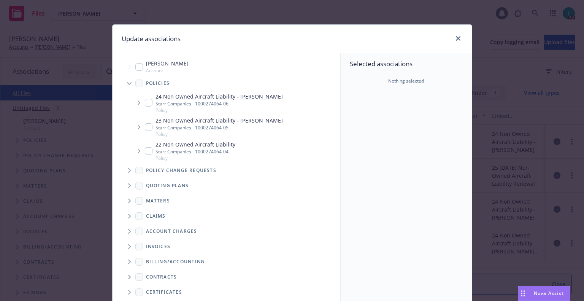
click at [145, 100] on input "Tree Example" at bounding box center [149, 103] width 8 height 8
checkbox input "true"
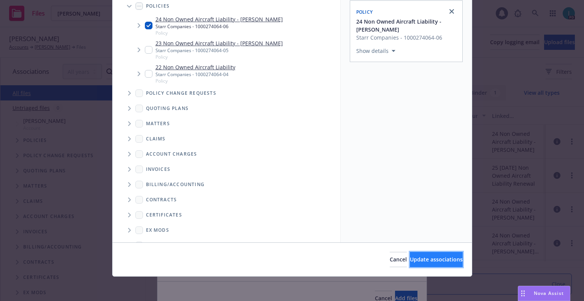
click at [416, 255] on button "Update associations" at bounding box center [436, 259] width 53 height 15
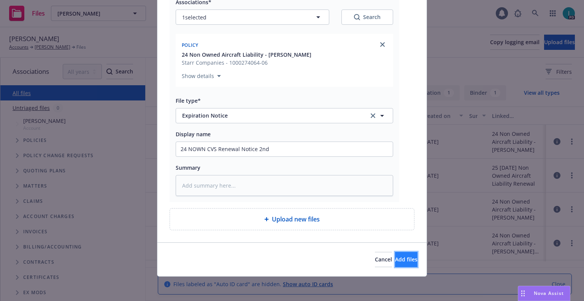
click at [395, 260] on span "Add files" at bounding box center [406, 258] width 22 height 7
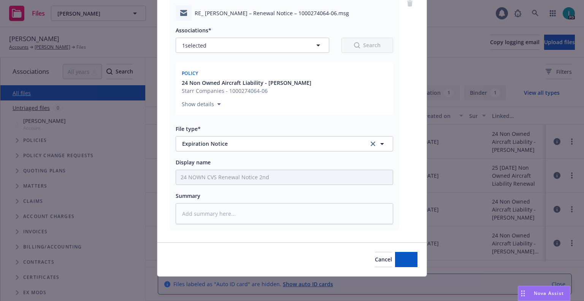
scroll to position [67, 0]
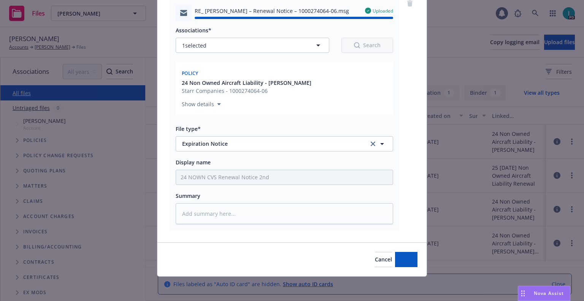
type textarea "x"
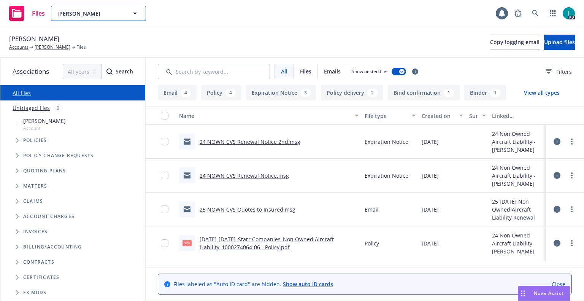
click at [95, 15] on span "Justin Zavislak" at bounding box center [90, 14] width 66 height 8
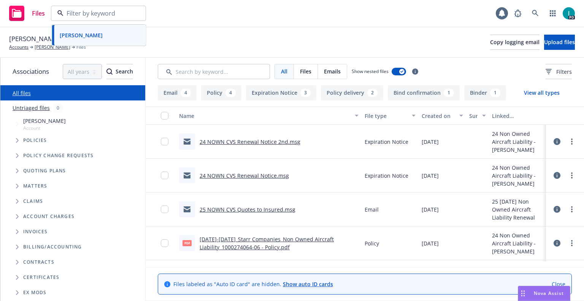
paste input "Michael Fragala"
type input "Michael Fragala"
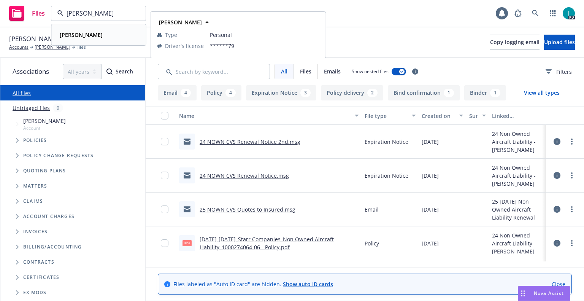
click at [119, 33] on div "Michael Fragala" at bounding box center [99, 34] width 84 height 11
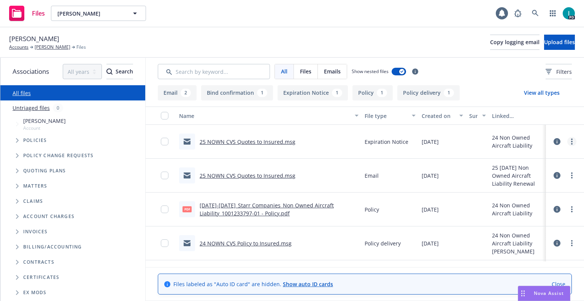
click at [573, 140] on link "more" at bounding box center [571, 141] width 9 height 9
click at [520, 182] on link "Edit" at bounding box center [537, 187] width 76 height 15
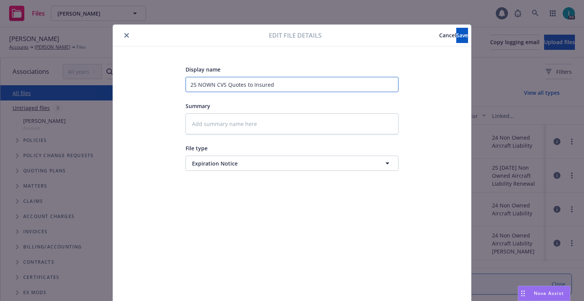
drag, startPoint x: 284, startPoint y: 87, endPoint x: 0, endPoint y: 55, distance: 286.0
click at [0, 55] on div "Edit file details Cancel Save Display name 25 NOWN CVS Quotes to Insured Summar…" at bounding box center [292, 150] width 584 height 301
type textarea "x"
type input "2"
type textarea "x"
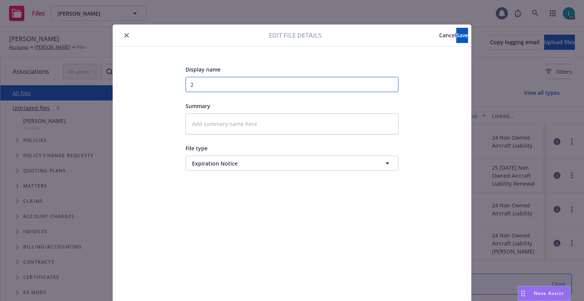
type input "24"
type textarea "x"
type input "24 NOWN CVS Renewal Notice 2nd"
type textarea "x"
type input "24 NOWN CVS Renewal Notice 2n"
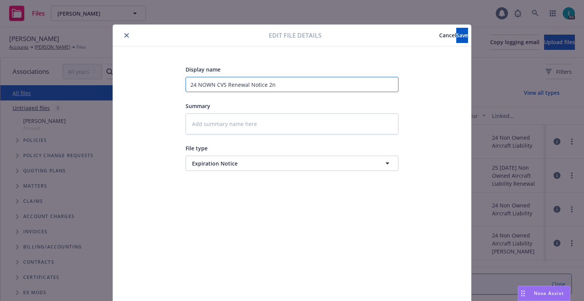
type textarea "x"
type input "24 NOWN CVS Renewal Notice 2"
type textarea "x"
type input "24 NOWN CVS Renewal Notice"
type textarea "x"
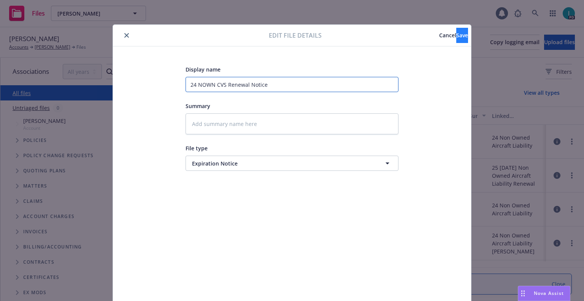
type input "24 NOWN CVS Renewal Notice"
click at [456, 32] on button "Save" at bounding box center [462, 35] width 12 height 15
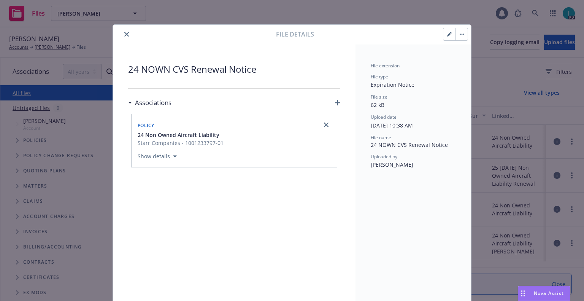
click at [125, 32] on button "close" at bounding box center [126, 34] width 9 height 9
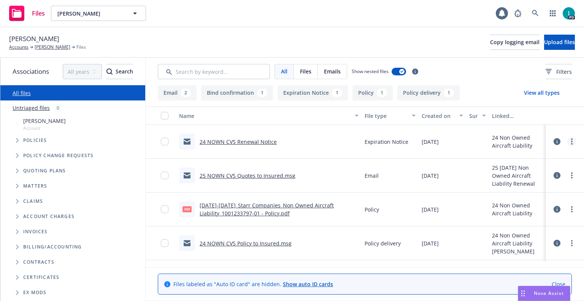
click at [571, 142] on icon "more" at bounding box center [572, 141] width 2 height 6
click at [518, 173] on link "Download" at bounding box center [537, 172] width 76 height 15
click at [545, 40] on span "Upload files" at bounding box center [559, 41] width 31 height 7
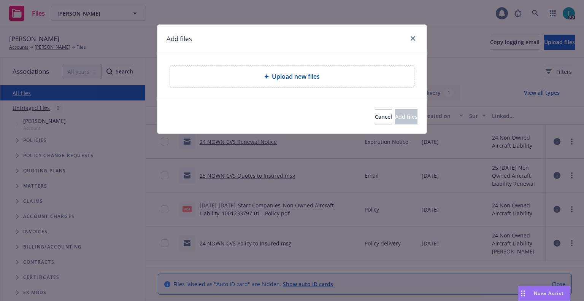
type textarea "x"
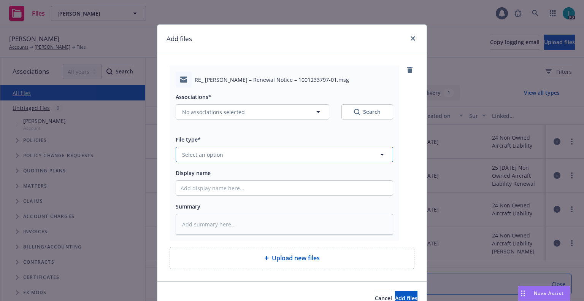
click at [207, 154] on span "Select an option" at bounding box center [202, 154] width 41 height 8
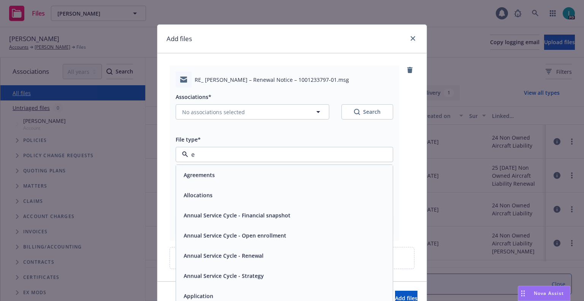
type input "ex"
click at [212, 173] on span "Expiration Notice" at bounding box center [207, 175] width 46 height 8
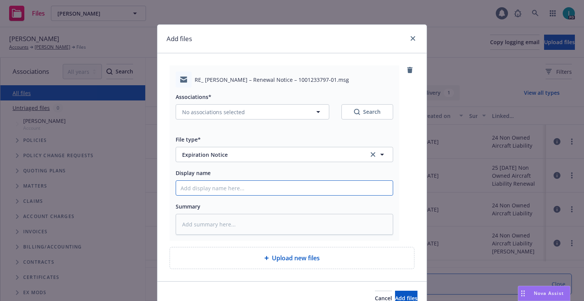
click at [210, 189] on input "Display name" at bounding box center [284, 188] width 217 height 14
type textarea "x"
type input "2"
type textarea "x"
type input "24"
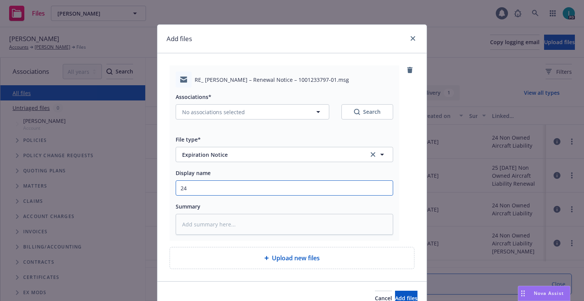
type textarea "x"
type input "24 NOWN CVS Renewal Notice 2nd"
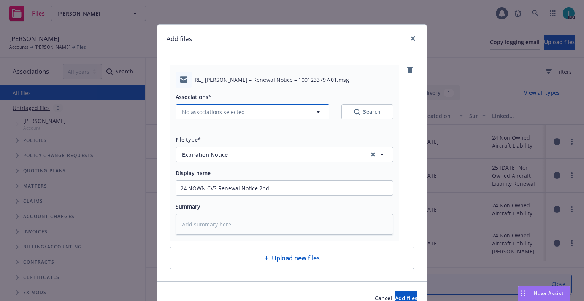
click at [193, 112] on span "No associations selected" at bounding box center [213, 112] width 63 height 8
type textarea "x"
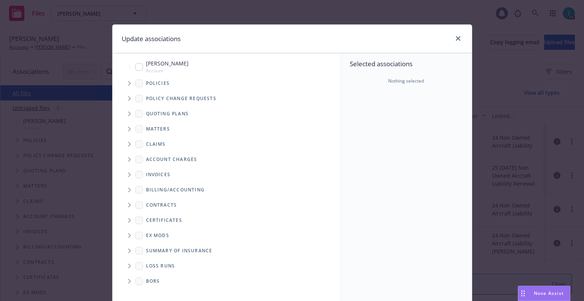
click at [128, 82] on icon "Tree Example" at bounding box center [129, 83] width 3 height 5
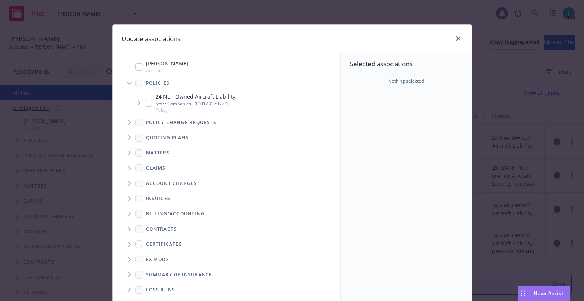
click at [146, 98] on div "24 Non Owned Aircraft Liability Starr Companies - 1001233797-01 Policy" at bounding box center [190, 102] width 90 height 21
checkbox input "true"
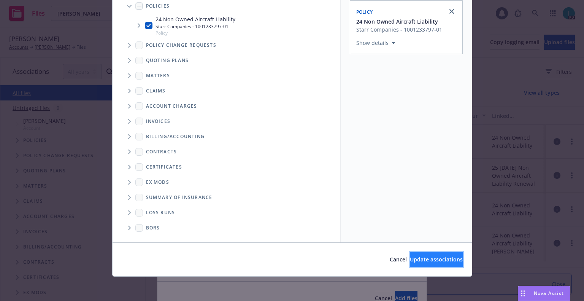
click at [421, 257] on span "Update associations" at bounding box center [436, 258] width 53 height 7
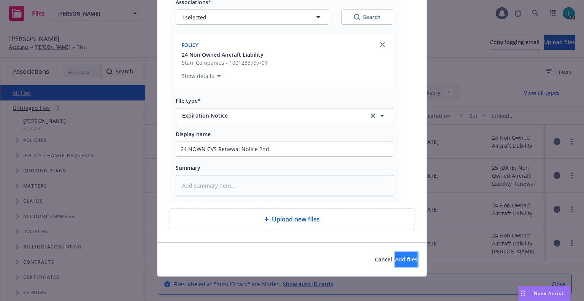
click at [396, 255] on button "Add files" at bounding box center [406, 259] width 22 height 15
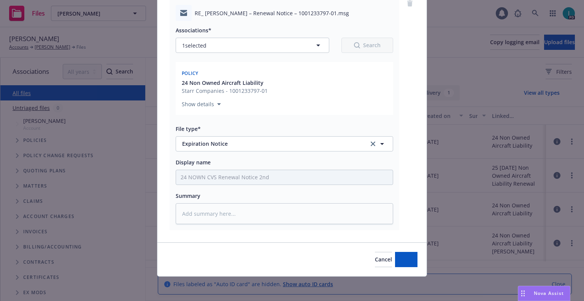
scroll to position [67, 0]
type textarea "x"
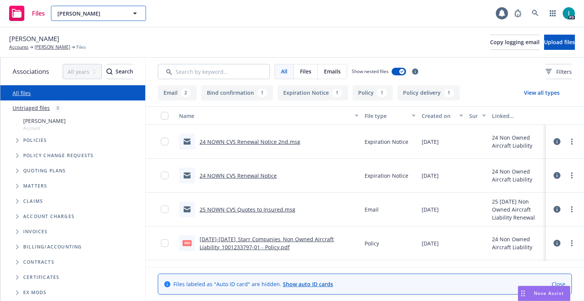
click at [87, 12] on span "Michael Fragala" at bounding box center [90, 14] width 66 height 8
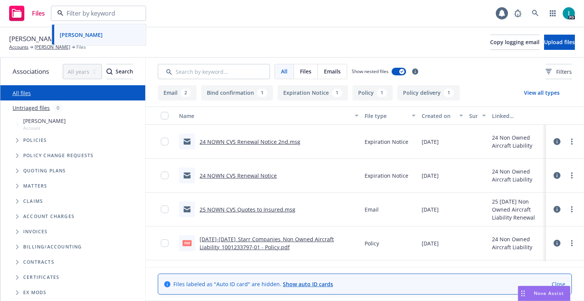
paste input "Alejandro Medina"
type input "Alejandro Medina"
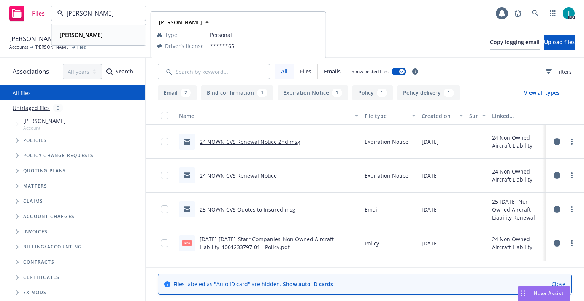
click at [92, 39] on div "Alejandro Medina" at bounding box center [81, 34] width 48 height 11
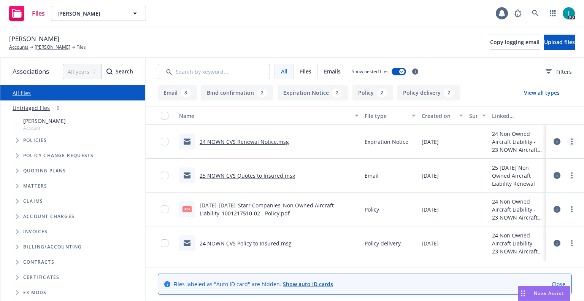
click at [568, 139] on link "more" at bounding box center [571, 141] width 9 height 9
click at [542, 171] on link "Download" at bounding box center [537, 172] width 76 height 15
click at [544, 38] on button "Upload files" at bounding box center [559, 42] width 31 height 15
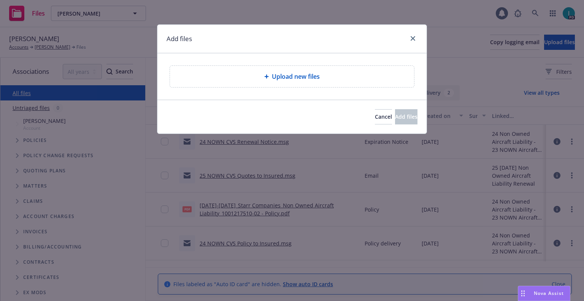
type textarea "x"
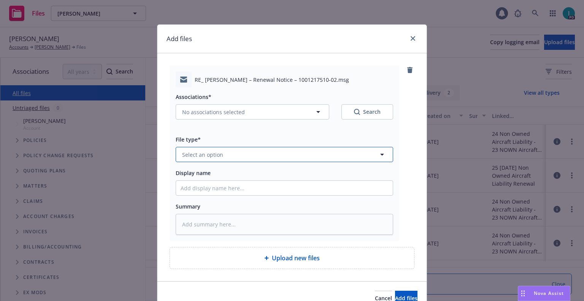
click at [201, 158] on span "Select an option" at bounding box center [202, 154] width 41 height 8
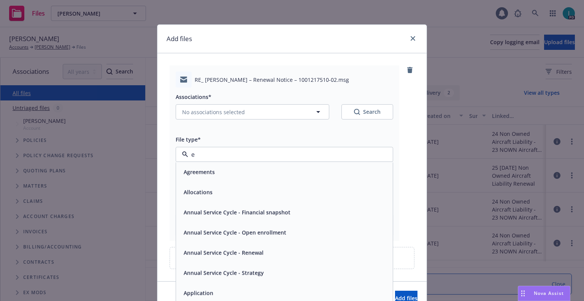
type input "ex"
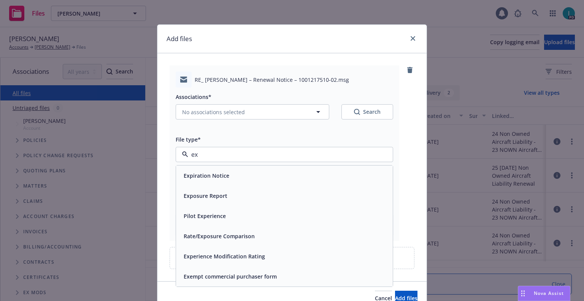
click at [222, 178] on span "Expiration Notice" at bounding box center [207, 175] width 46 height 8
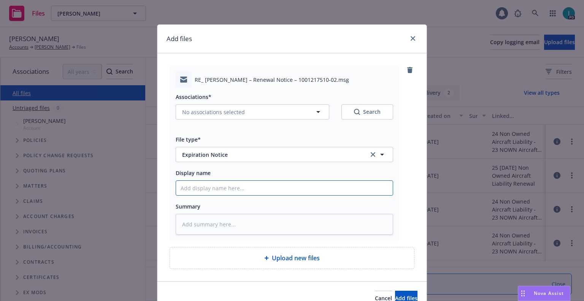
click at [217, 186] on input "Display name" at bounding box center [284, 188] width 217 height 14
type textarea "x"
type input "2"
type textarea "x"
type input "24"
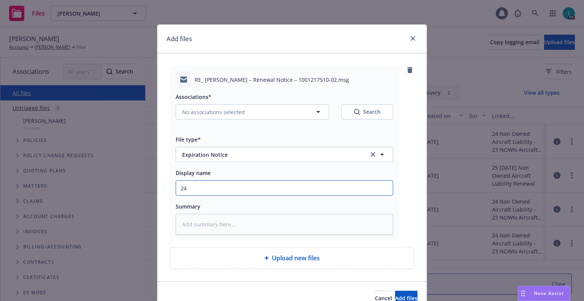
type textarea "x"
type input "24 NOWN CVS Renewal Notice 2nd"
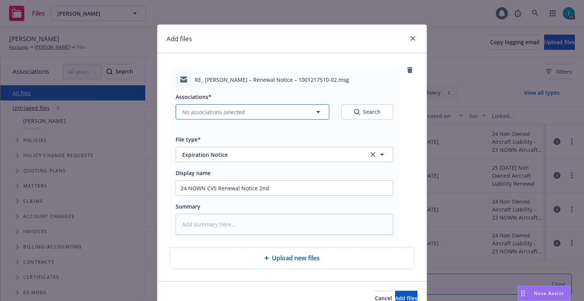
click at [190, 113] on span "No associations selected" at bounding box center [213, 112] width 63 height 8
type textarea "x"
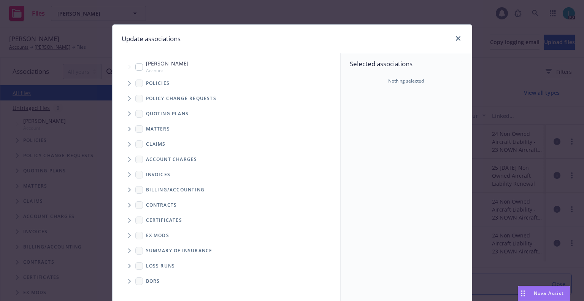
click at [128, 81] on icon "Tree Example" at bounding box center [129, 83] width 3 height 5
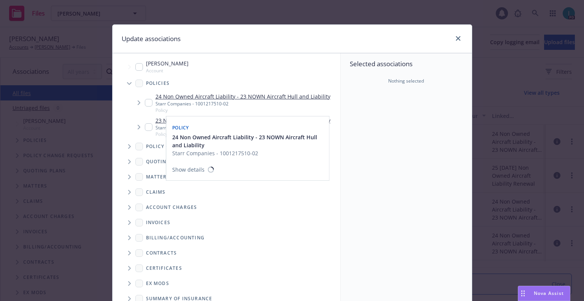
click at [145, 104] on input "Tree Example" at bounding box center [149, 103] width 8 height 8
checkbox input "true"
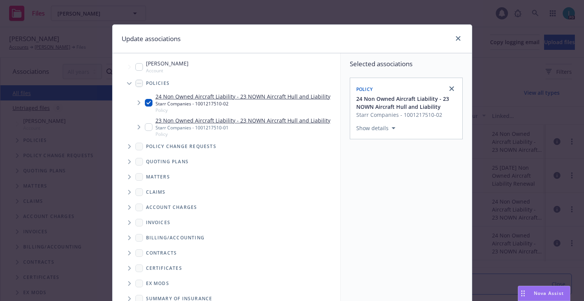
scroll to position [77, 0]
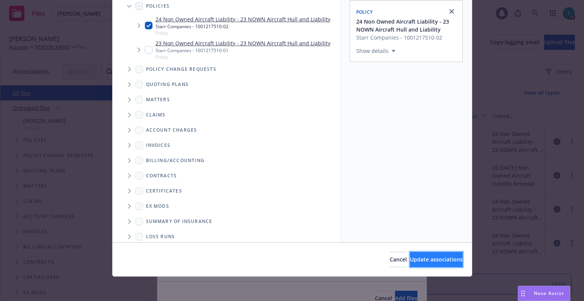
click at [412, 261] on span "Update associations" at bounding box center [436, 258] width 53 height 7
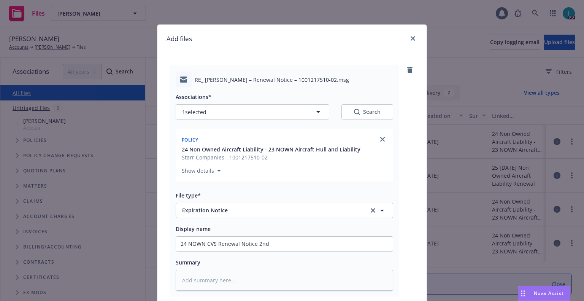
scroll to position [95, 0]
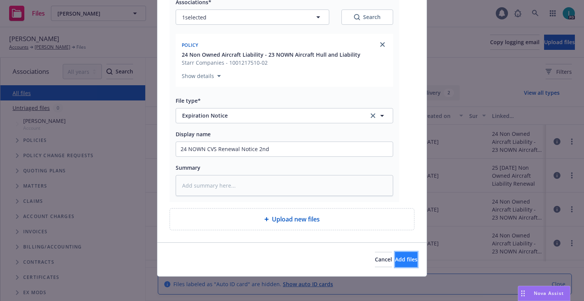
click at [395, 260] on span "Add files" at bounding box center [406, 258] width 22 height 7
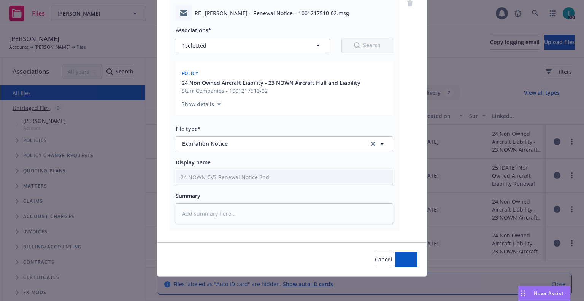
scroll to position [67, 0]
type textarea "x"
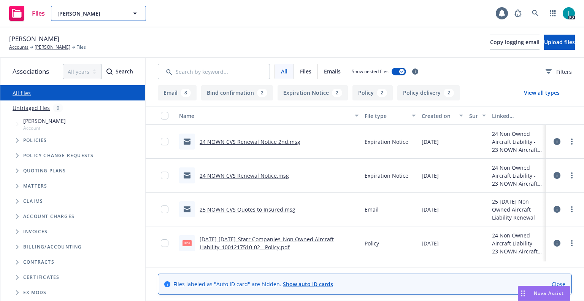
click at [90, 12] on span "Alejandro Medina" at bounding box center [90, 14] width 66 height 8
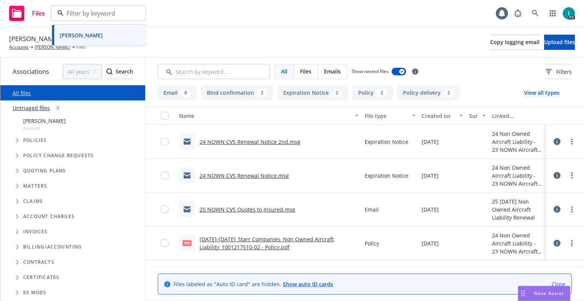
paste input "Cody Crull"
type input "Cody Crull"
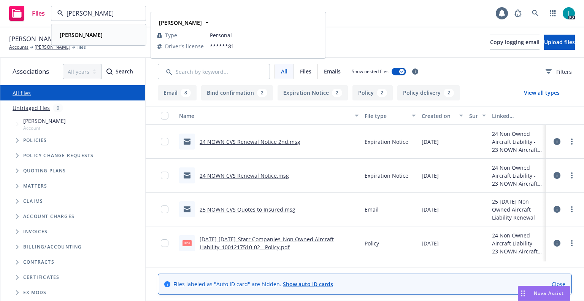
click at [112, 36] on div "Cody Crull" at bounding box center [99, 34] width 84 height 11
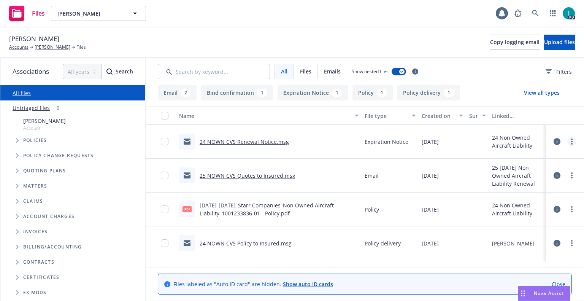
click at [571, 140] on icon "more" at bounding box center [572, 141] width 2 height 6
click at [521, 170] on link "Download" at bounding box center [537, 172] width 76 height 15
click at [544, 39] on span "Upload files" at bounding box center [559, 41] width 31 height 7
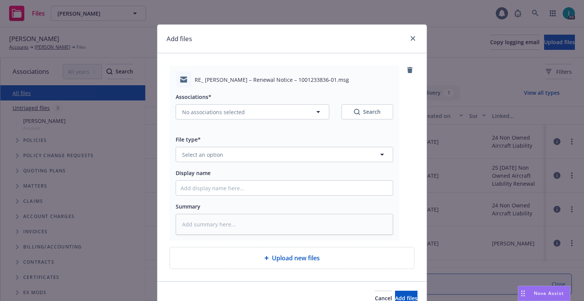
type textarea "x"
click at [215, 158] on span "Select an option" at bounding box center [202, 154] width 41 height 8
type input "ex"
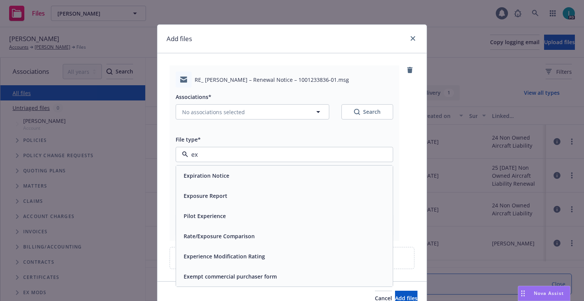
click at [205, 175] on span "Expiration Notice" at bounding box center [207, 175] width 46 height 8
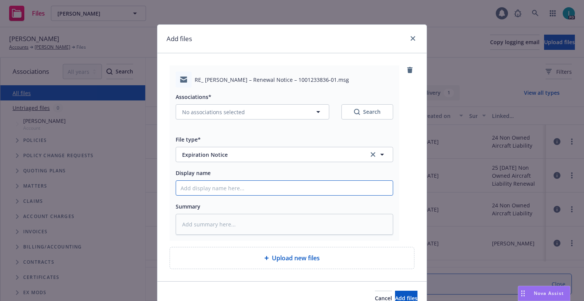
click at [207, 189] on input "Display name" at bounding box center [284, 188] width 217 height 14
type textarea "x"
type input "2"
type textarea "x"
type input "24"
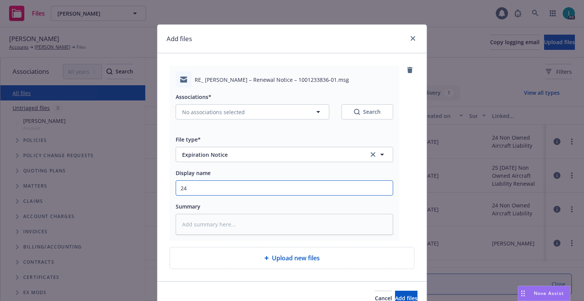
type textarea "x"
type input "24 NOWN CVS Renewal Notice 2nd"
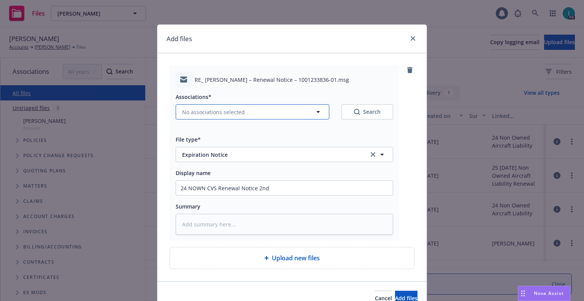
click at [215, 114] on span "No associations selected" at bounding box center [213, 112] width 63 height 8
type textarea "x"
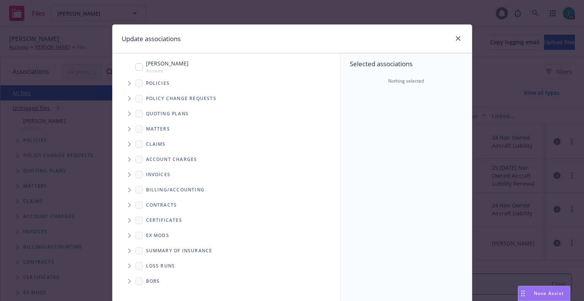
click at [124, 86] on span "Tree Example" at bounding box center [129, 83] width 12 height 12
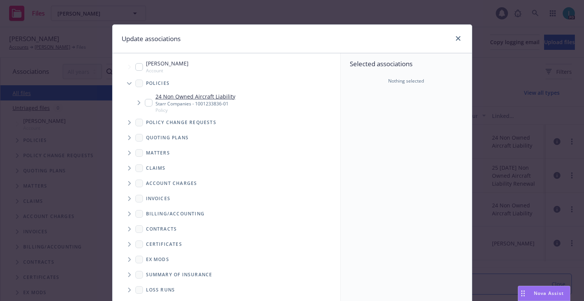
click at [149, 101] on input "Tree Example" at bounding box center [149, 103] width 8 height 8
checkbox input "true"
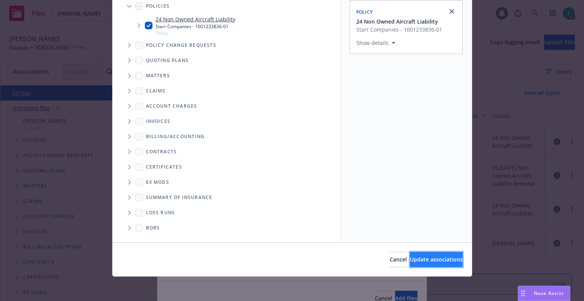
click at [410, 253] on button "Update associations" at bounding box center [436, 259] width 53 height 15
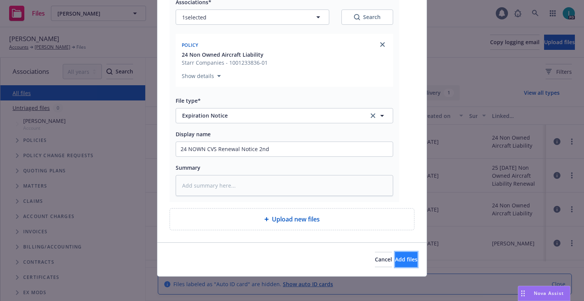
click at [400, 257] on span "Add files" at bounding box center [406, 258] width 22 height 7
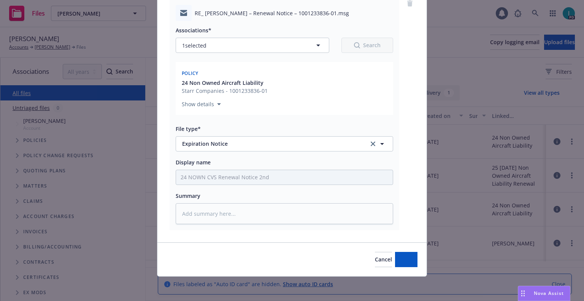
scroll to position [67, 0]
type textarea "x"
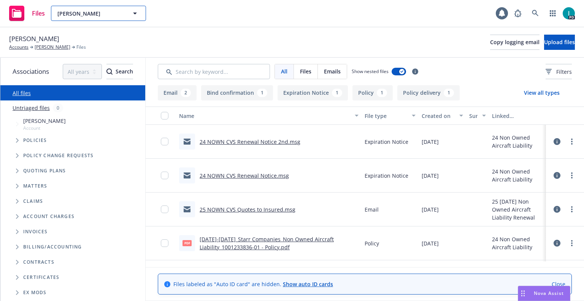
click at [100, 14] on div "Cody Crull" at bounding box center [98, 13] width 95 height 15
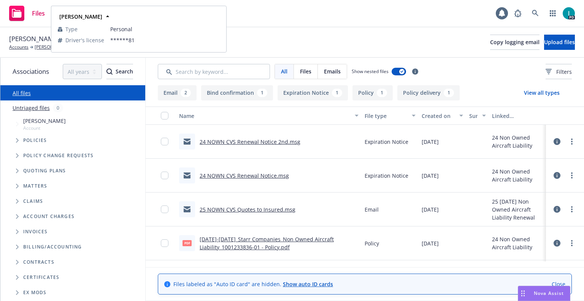
click at [262, 22] on div "Files Cody Crull Cody Crull Cody Crull Type Personal Driver's license ******81 …" at bounding box center [292, 13] width 584 height 27
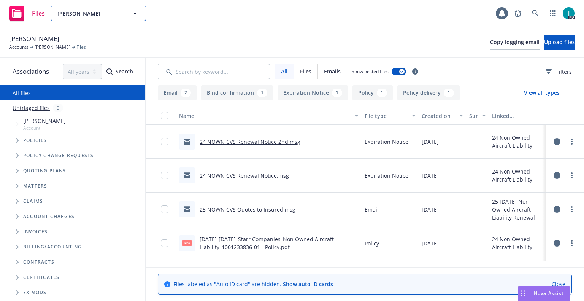
click at [87, 18] on button "Cody Crull" at bounding box center [98, 13] width 95 height 15
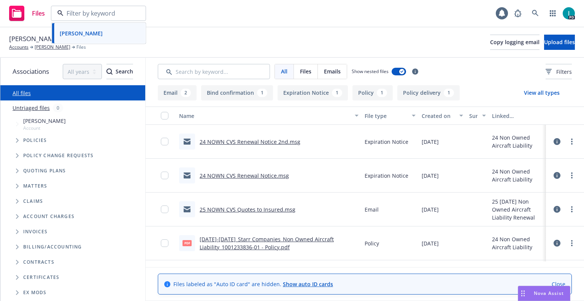
paste input "William Martin"
type input "William Martin"
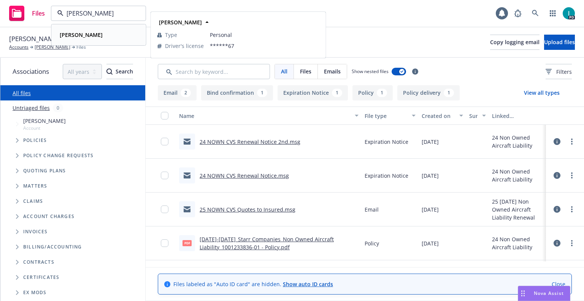
click at [114, 38] on div "William Martin" at bounding box center [99, 34] width 84 height 11
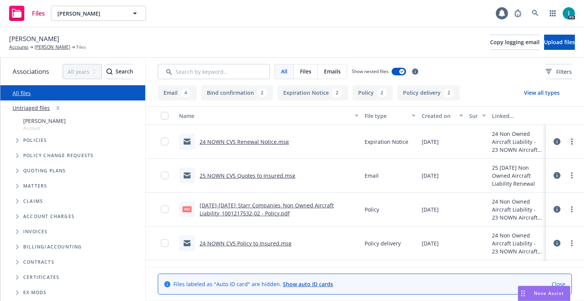
click at [574, 142] on link "more" at bounding box center [571, 141] width 9 height 9
click at [538, 173] on link "Download" at bounding box center [537, 172] width 76 height 15
click at [544, 46] on button "Upload files" at bounding box center [559, 42] width 31 height 15
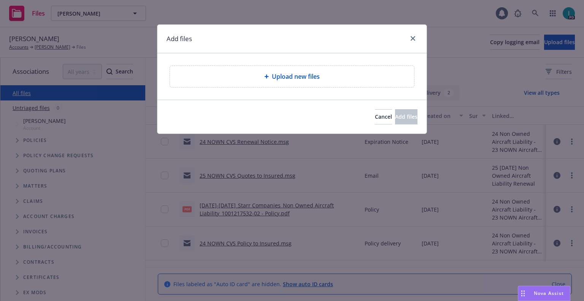
type textarea "x"
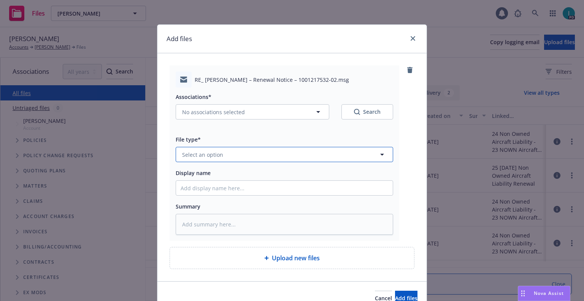
click at [217, 149] on button "Select an option" at bounding box center [284, 154] width 217 height 15
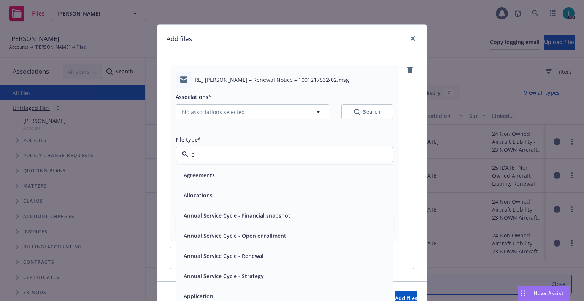
type input "ex"
click at [210, 174] on span "Expiration Notice" at bounding box center [207, 175] width 46 height 8
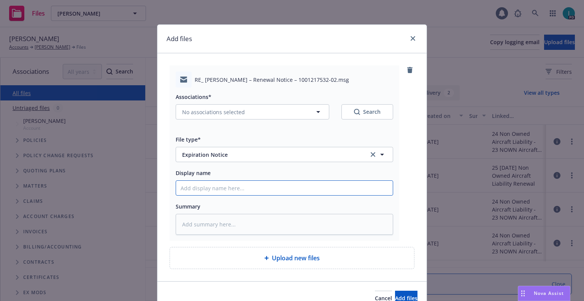
click at [208, 184] on input "Display name" at bounding box center [284, 188] width 217 height 14
type textarea "x"
type input "2"
type textarea "x"
type input "24"
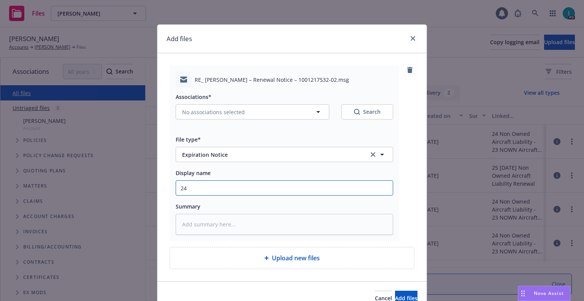
type textarea "x"
type input "24 NOWN CVS Renewal Notice 2nd"
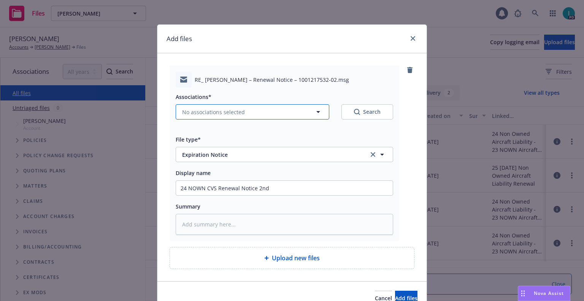
click at [196, 114] on span "No associations selected" at bounding box center [213, 112] width 63 height 8
type textarea "x"
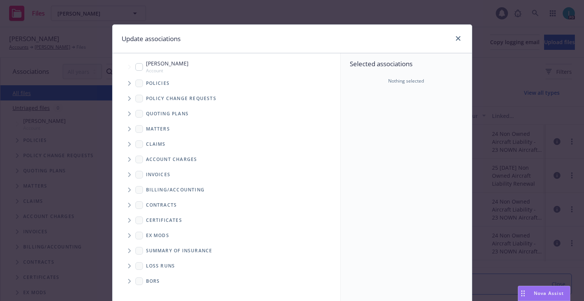
click at [128, 85] on icon "Tree Example" at bounding box center [129, 83] width 3 height 5
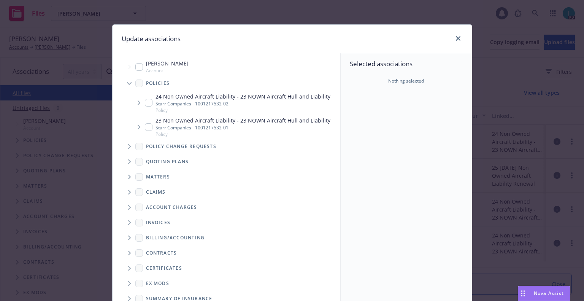
click at [145, 105] on input "Tree Example" at bounding box center [149, 103] width 8 height 8
checkbox input "true"
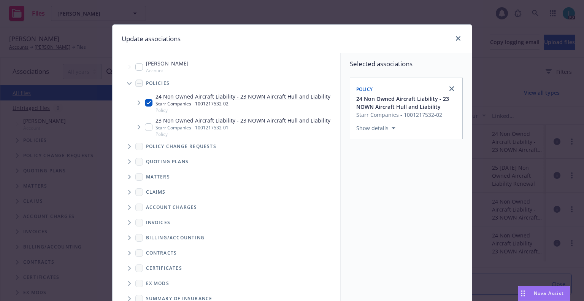
scroll to position [77, 0]
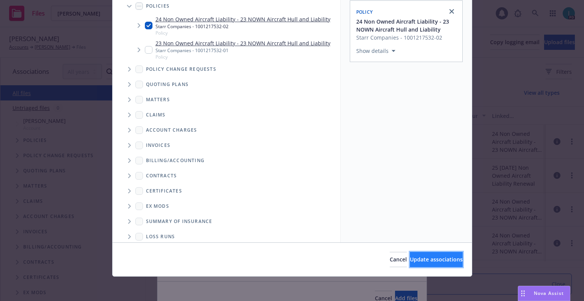
click at [421, 257] on span "Update associations" at bounding box center [436, 258] width 53 height 7
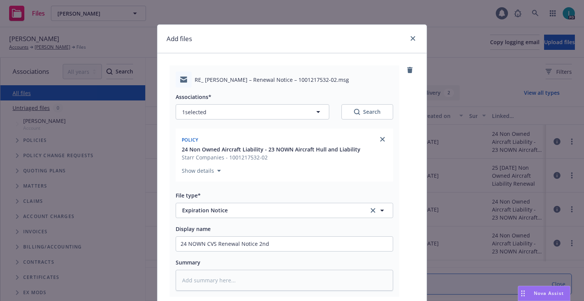
scroll to position [95, 0]
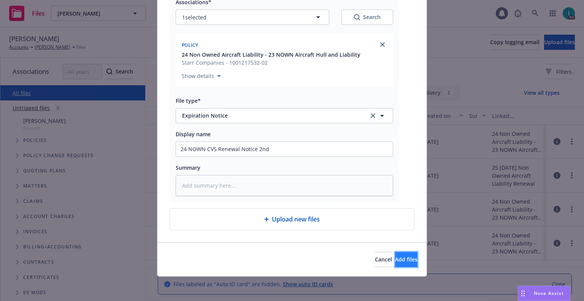
click at [395, 252] on button "Add files" at bounding box center [406, 259] width 22 height 15
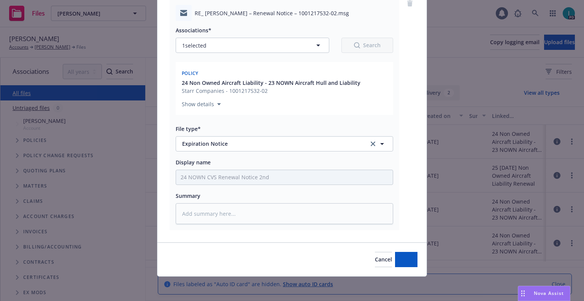
type textarea "x"
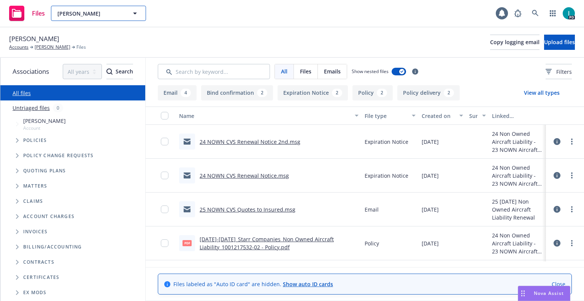
click at [77, 19] on button "William Martin" at bounding box center [98, 13] width 95 height 15
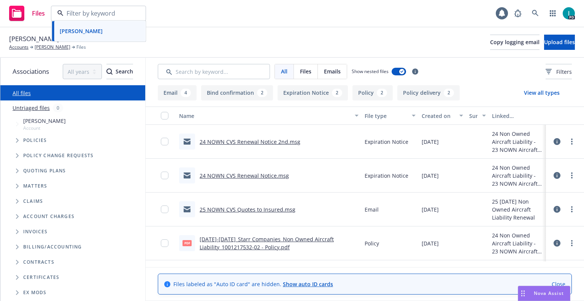
paste input "Jared Frosig"
type input "Jared Frosig"
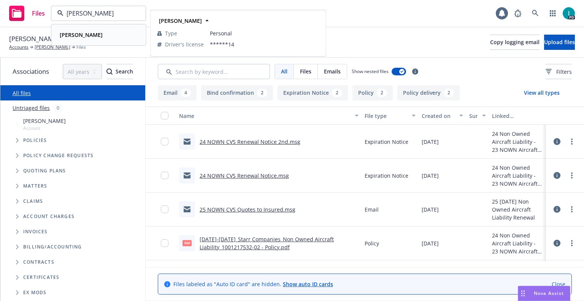
click at [93, 39] on div "Jared Frosig" at bounding box center [99, 34] width 84 height 11
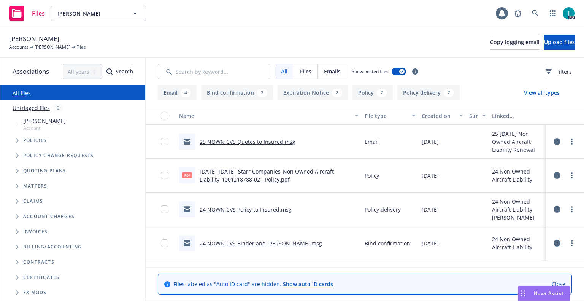
click at [249, 140] on link "25 NOWN CVS Quotes to Insured.msg" at bounding box center [248, 141] width 96 height 7
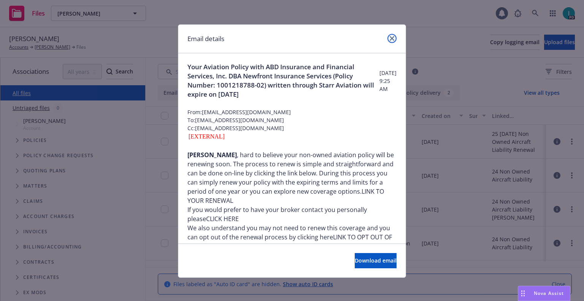
click at [391, 35] on link "close" at bounding box center [391, 38] width 9 height 9
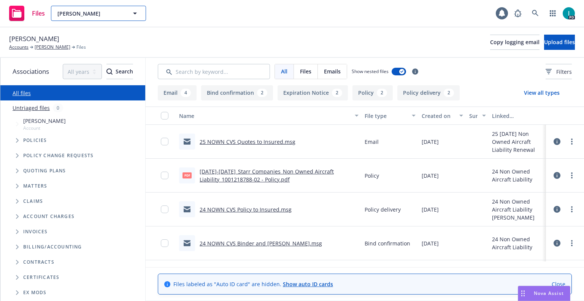
click at [93, 15] on span "Jared Frosig" at bounding box center [90, 14] width 66 height 8
paste input "Douglas Dahm"
type input "Douglas Dahm"
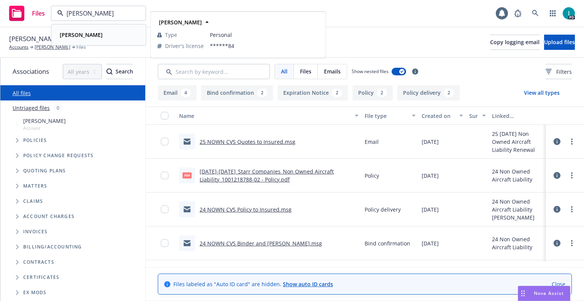
click at [101, 38] on div "Douglas Dahm" at bounding box center [99, 34] width 84 height 11
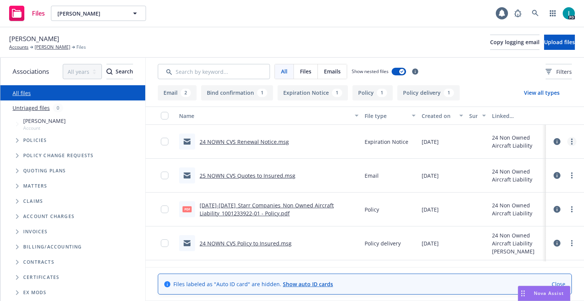
click at [567, 140] on link "more" at bounding box center [571, 141] width 9 height 9
click at [540, 174] on link "Download" at bounding box center [537, 172] width 76 height 15
click at [549, 47] on button "Upload files" at bounding box center [559, 42] width 31 height 15
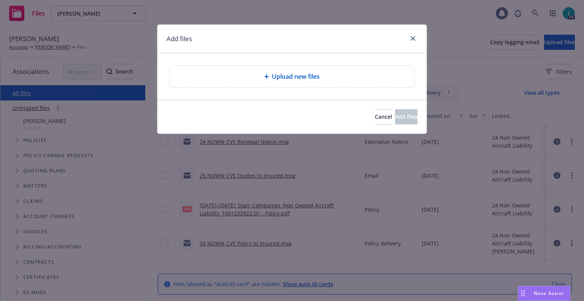
type textarea "x"
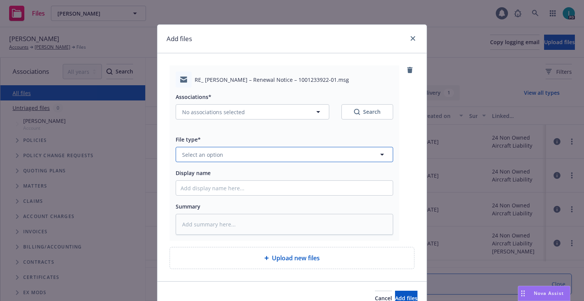
click at [207, 152] on span "Select an option" at bounding box center [202, 154] width 41 height 8
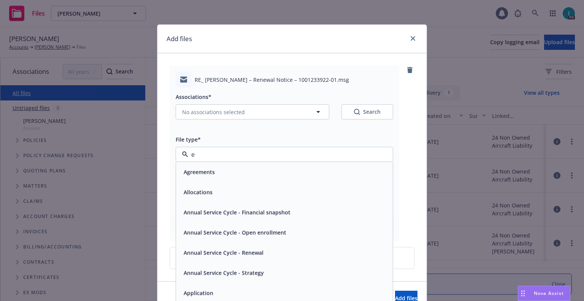
type input "ex"
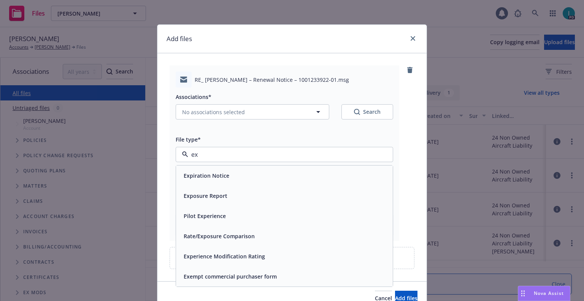
click at [207, 176] on span "Expiration Notice" at bounding box center [207, 175] width 46 height 8
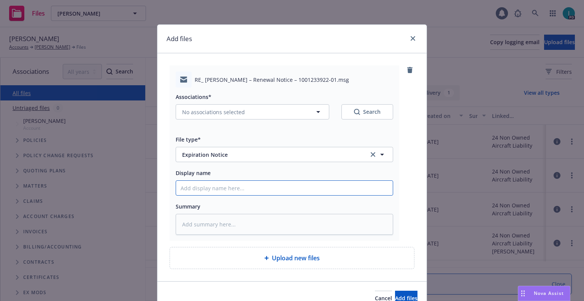
click at [204, 185] on input "Display name" at bounding box center [284, 188] width 217 height 14
type textarea "x"
type input "2"
type textarea "x"
type input "24"
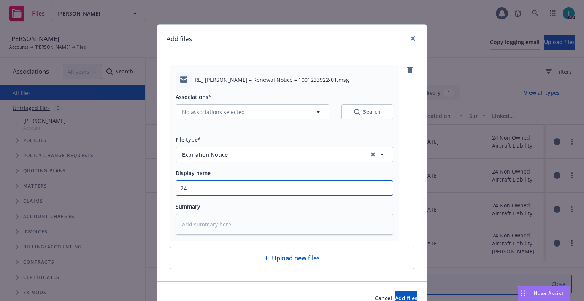
type textarea "x"
type input "24 NOWN CVS Renewal Notice 2nd"
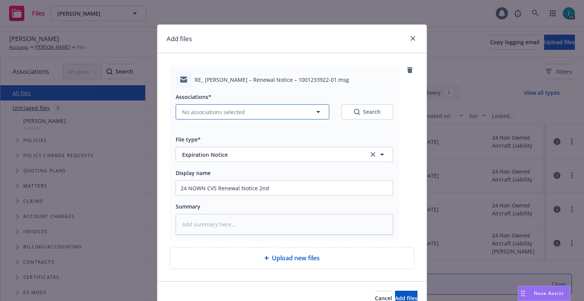
click at [224, 112] on span "No associations selected" at bounding box center [213, 112] width 63 height 8
type textarea "x"
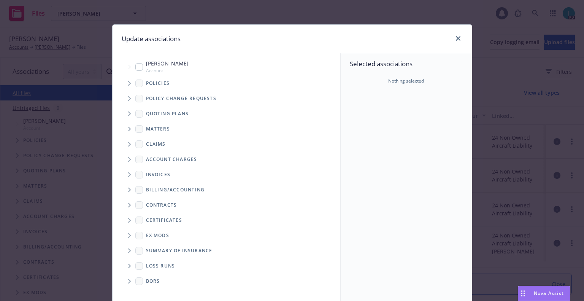
click at [128, 81] on span "Tree Example" at bounding box center [129, 83] width 12 height 12
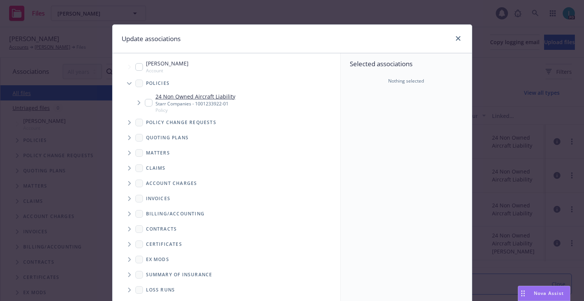
click at [145, 102] on input "Tree Example" at bounding box center [149, 103] width 8 height 8
checkbox input "true"
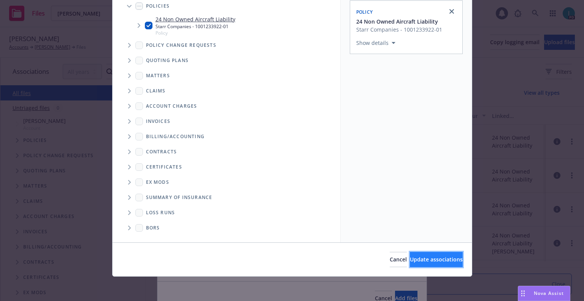
click at [412, 255] on button "Update associations" at bounding box center [436, 259] width 53 height 15
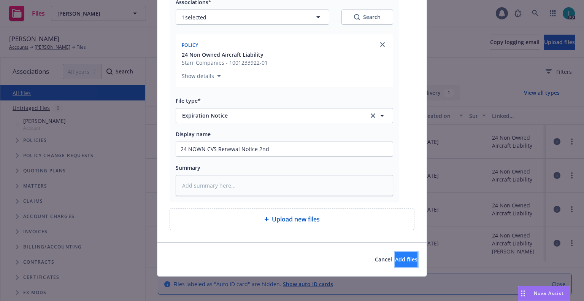
click at [401, 261] on span "Add files" at bounding box center [406, 258] width 22 height 7
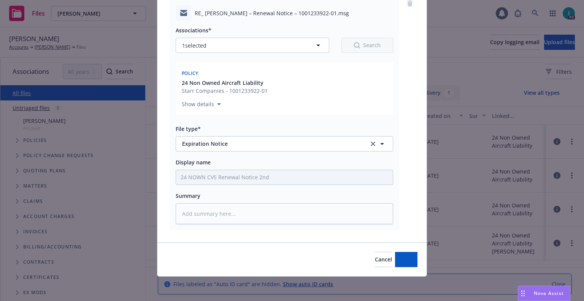
type textarea "x"
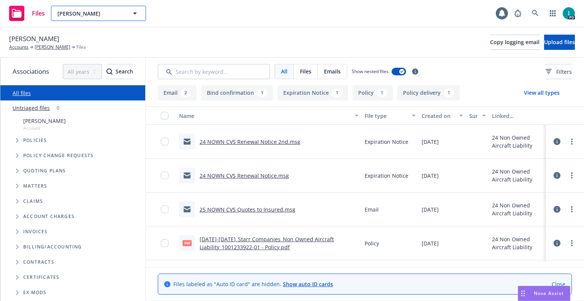
click at [64, 11] on span "Douglas Dahm" at bounding box center [90, 14] width 66 height 8
paste input "Darlene Tran"
type input "Darlene Tran"
click at [101, 38] on div "Darlene Tran" at bounding box center [99, 34] width 84 height 11
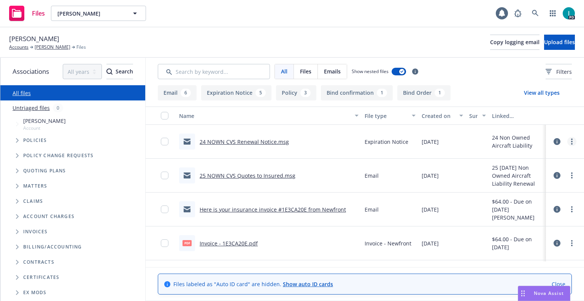
click at [569, 140] on link "more" at bounding box center [571, 141] width 9 height 9
click at [527, 173] on link "Download" at bounding box center [537, 172] width 76 height 15
click at [548, 43] on span "Upload files" at bounding box center [559, 41] width 31 height 7
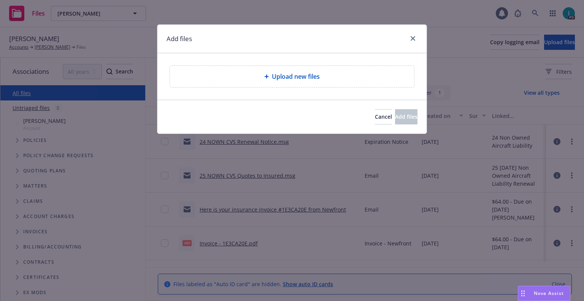
type textarea "x"
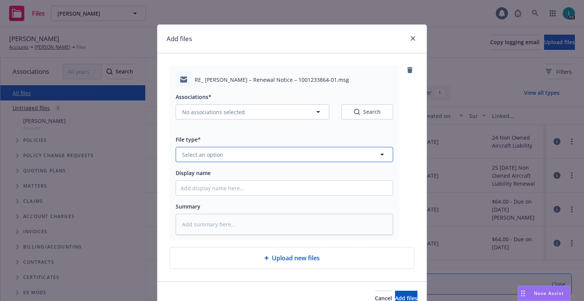
click at [207, 152] on span "Select an option" at bounding box center [202, 154] width 41 height 8
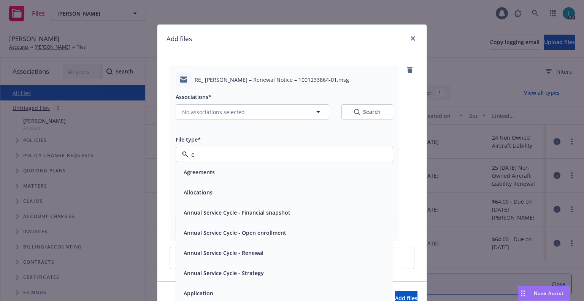
type input "ex"
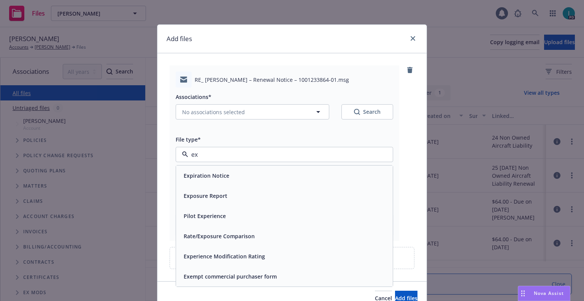
click at [210, 169] on div "Expiration Notice" at bounding box center [284, 175] width 217 height 20
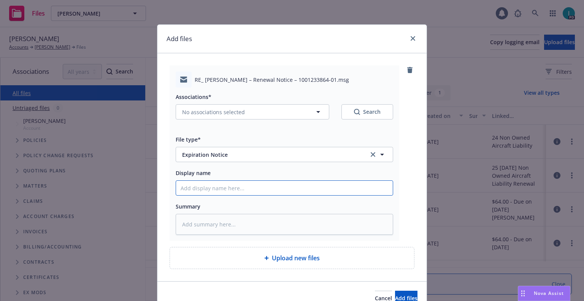
click at [215, 190] on input "Display name" at bounding box center [284, 188] width 217 height 14
type textarea "x"
type input "2"
type textarea "x"
type input "24"
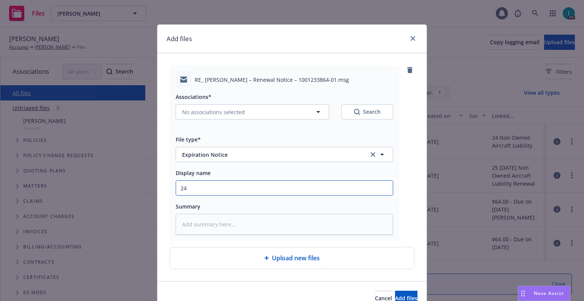
type textarea "x"
type input "24 NOWN CVS Renewal Notice 2nd"
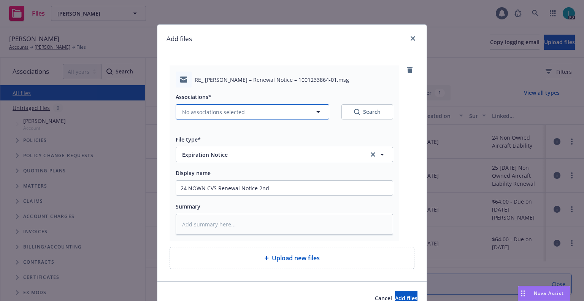
click at [209, 116] on span "No associations selected" at bounding box center [213, 112] width 63 height 8
type textarea "x"
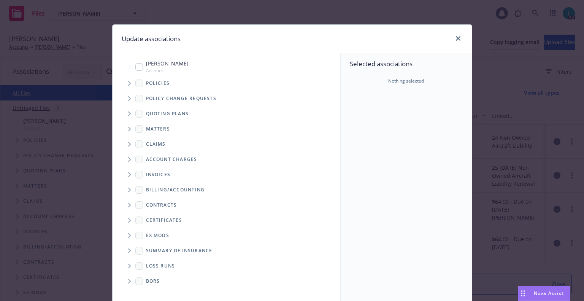
click at [124, 84] on span "Tree Example" at bounding box center [129, 83] width 12 height 12
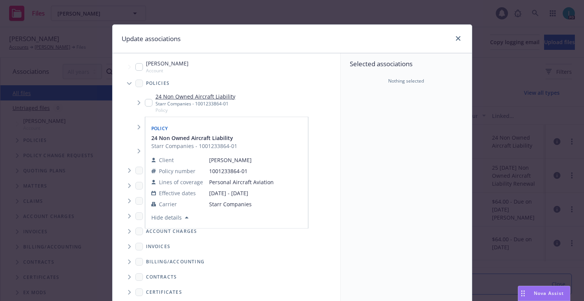
click at [145, 101] on input "Tree Example" at bounding box center [149, 103] width 8 height 8
checkbox input "true"
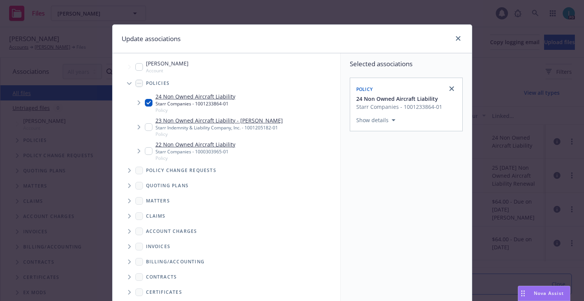
scroll to position [77, 0]
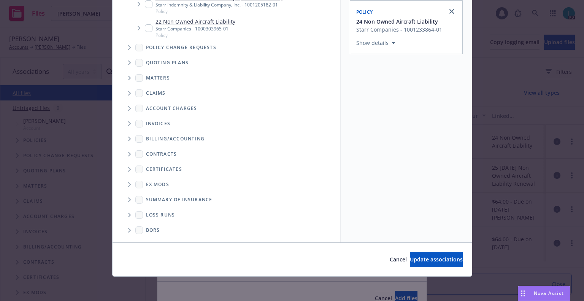
click at [408, 268] on div "Cancel Update associations" at bounding box center [291, 259] width 359 height 34
click at [410, 264] on button "Update associations" at bounding box center [436, 259] width 53 height 15
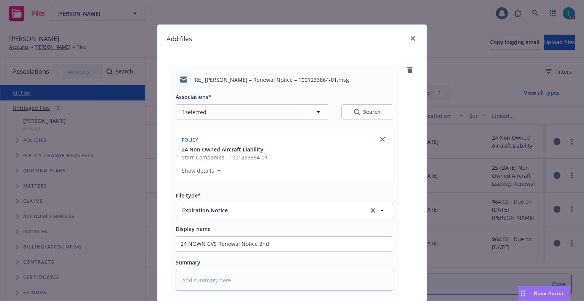
scroll to position [95, 0]
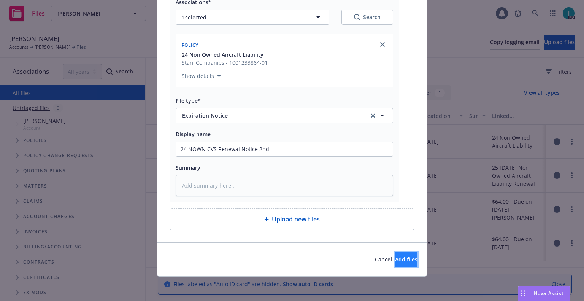
click at [395, 259] on span "Add files" at bounding box center [406, 258] width 22 height 7
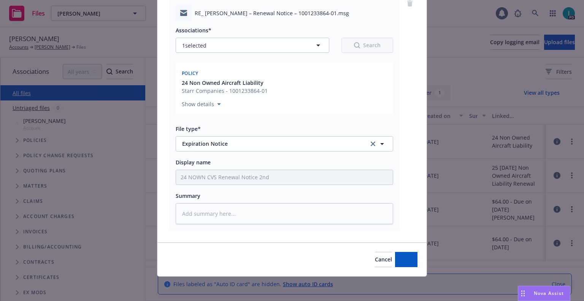
scroll to position [67, 0]
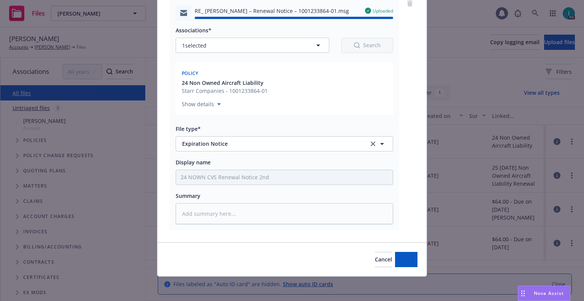
type textarea "x"
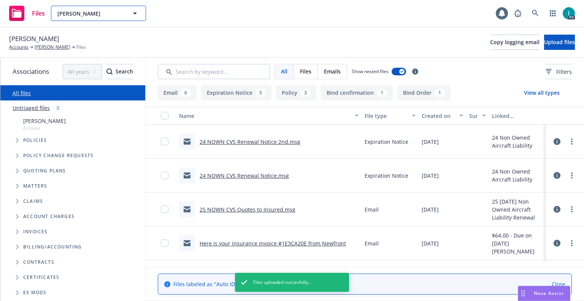
click at [83, 13] on span "Darlene Tran" at bounding box center [90, 14] width 66 height 8
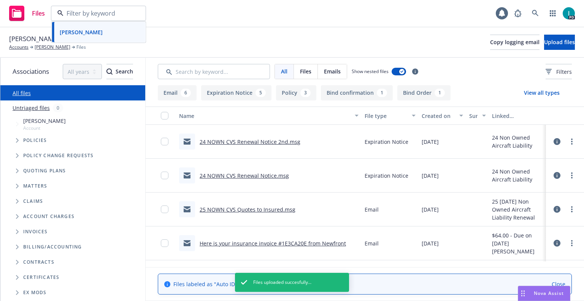
paste input "Preston Addison"
type input "Preston Addison"
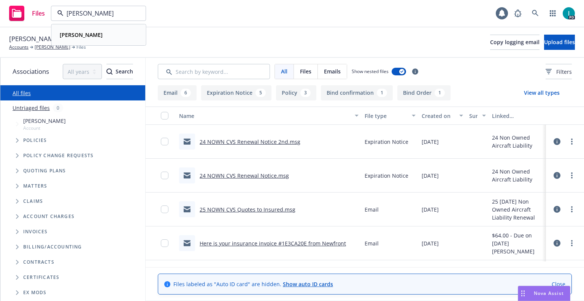
click at [95, 32] on strong "Preston Addison" at bounding box center [81, 34] width 43 height 7
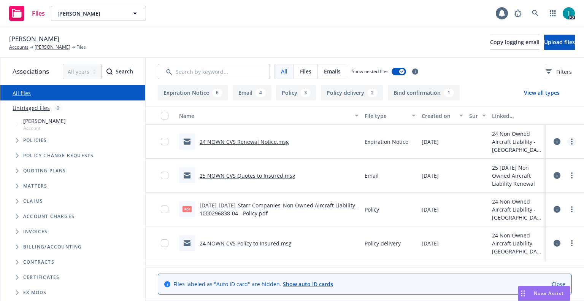
click at [569, 142] on link "more" at bounding box center [571, 141] width 9 height 9
click at [540, 169] on link "Download" at bounding box center [537, 172] width 76 height 15
click at [547, 43] on span "Upload files" at bounding box center [559, 41] width 31 height 7
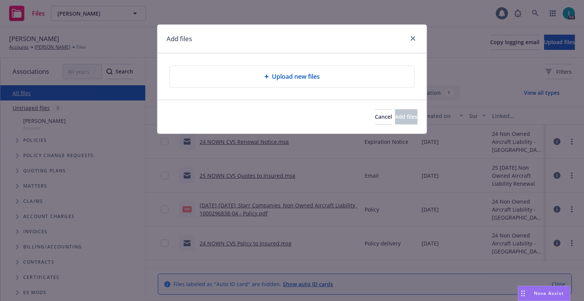
type textarea "x"
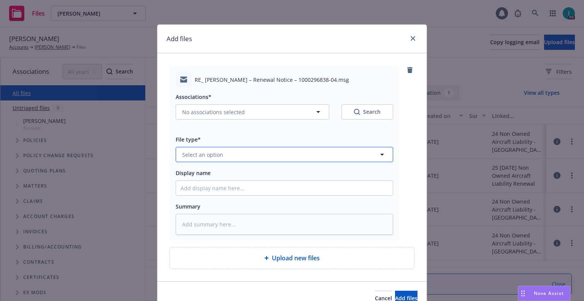
click at [203, 153] on span "Select an option" at bounding box center [202, 154] width 41 height 8
type input "ex"
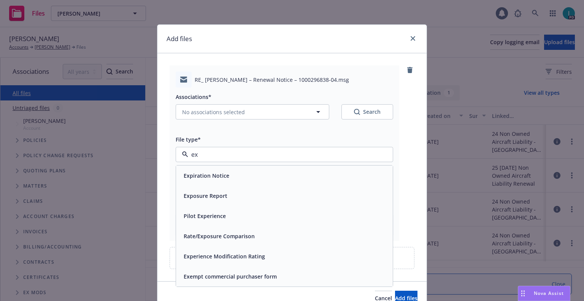
click at [212, 178] on span "Expiration Notice" at bounding box center [207, 175] width 46 height 8
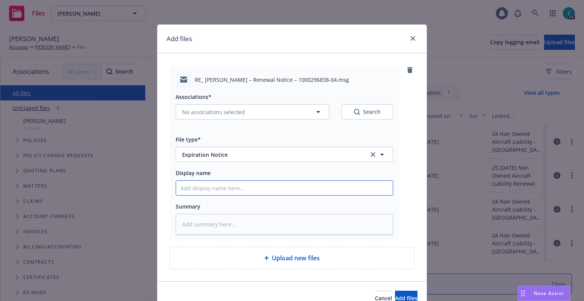
click at [211, 186] on input "Display name" at bounding box center [284, 188] width 217 height 14
type textarea "x"
type input "2"
type textarea "x"
type input "24"
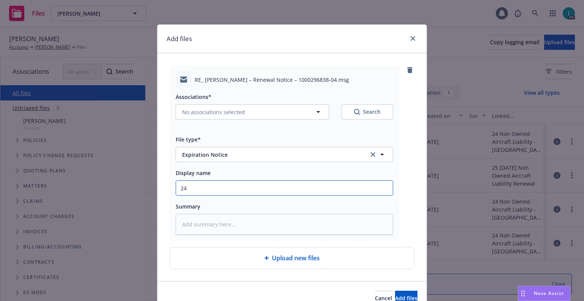
type textarea "x"
type input "24 NOWN CVS Renewal Notice 2nd"
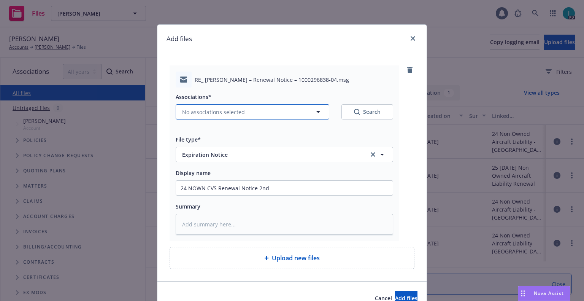
click at [216, 115] on span "No associations selected" at bounding box center [213, 112] width 63 height 8
type textarea "x"
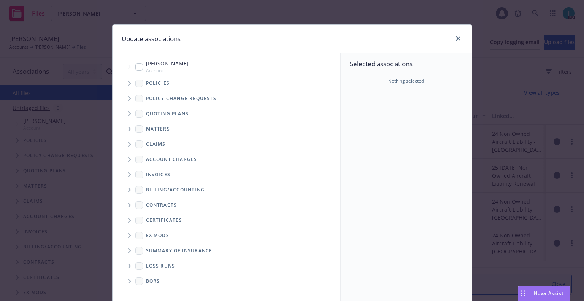
click at [130, 82] on span "Tree Example" at bounding box center [129, 83] width 12 height 12
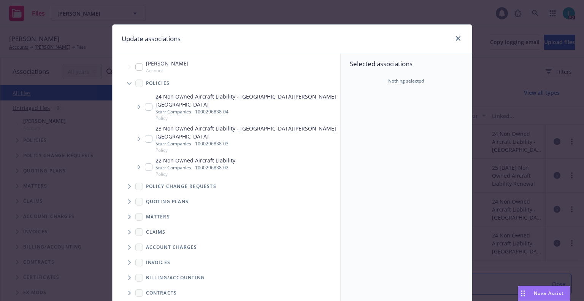
click at [146, 103] on input "Tree Example" at bounding box center [149, 107] width 8 height 8
checkbox input "true"
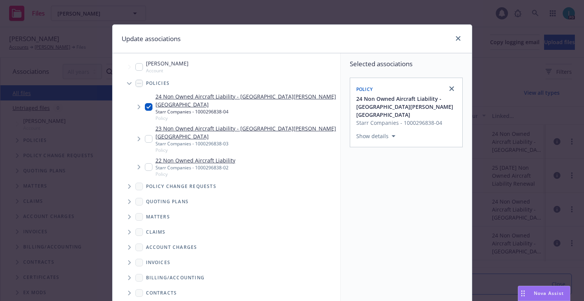
scroll to position [77, 0]
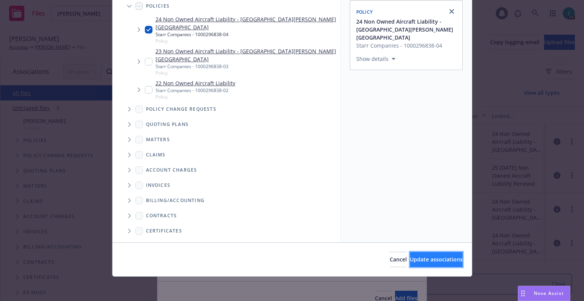
click at [418, 258] on span "Update associations" at bounding box center [436, 258] width 53 height 7
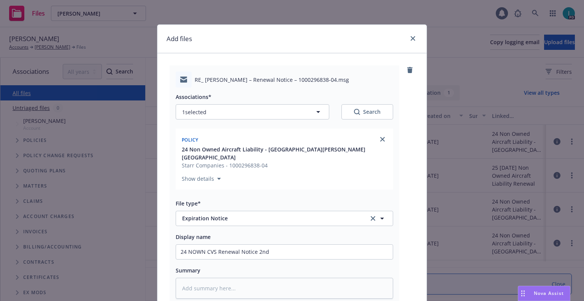
scroll to position [95, 0]
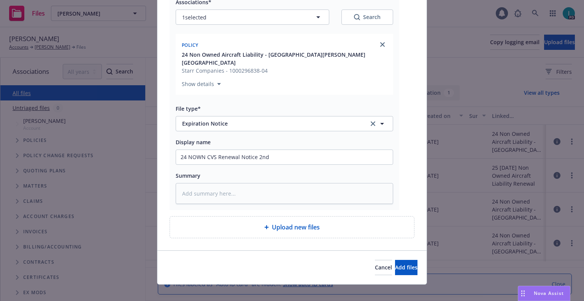
click at [391, 267] on div "Cancel Add files" at bounding box center [291, 267] width 269 height 34
click at [395, 263] on span "Add files" at bounding box center [406, 266] width 22 height 7
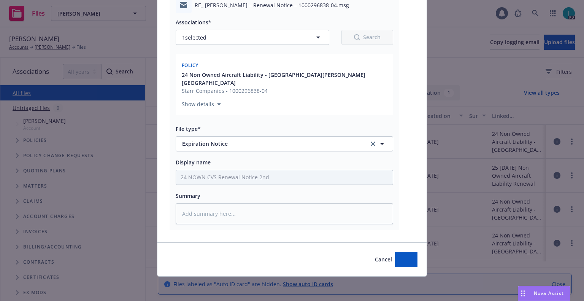
scroll to position [67, 0]
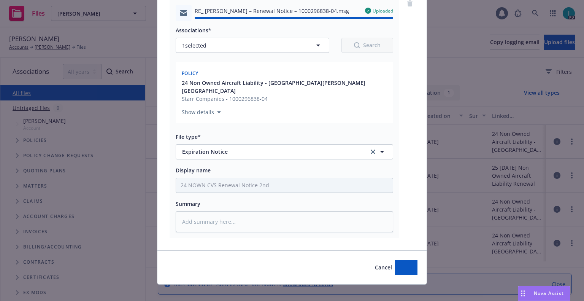
type textarea "x"
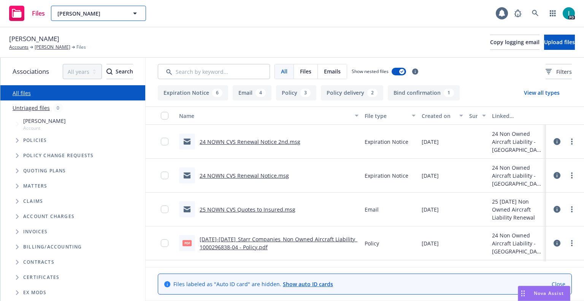
click at [93, 13] on span "Preston Addison" at bounding box center [90, 14] width 66 height 8
paste input "Timothy Dooley"
type input "Timothy Dooley"
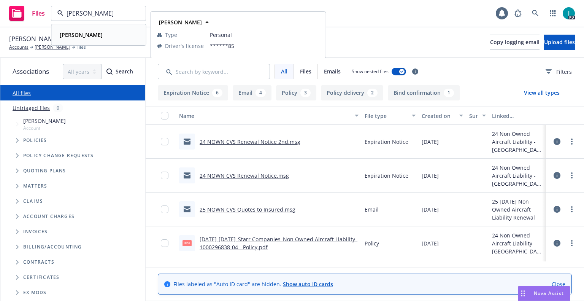
click at [106, 36] on div "Timothy Dooley" at bounding box center [99, 34] width 84 height 11
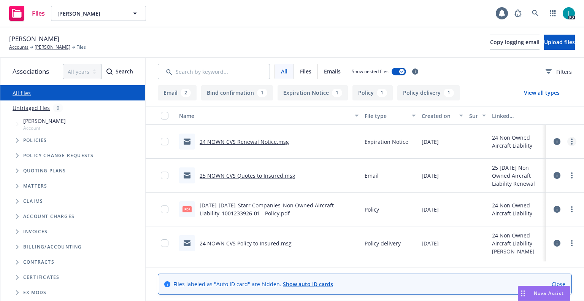
click at [571, 145] on link "more" at bounding box center [571, 141] width 9 height 9
click at [527, 171] on link "Download" at bounding box center [537, 172] width 76 height 15
click at [544, 36] on button "Upload files" at bounding box center [559, 42] width 31 height 15
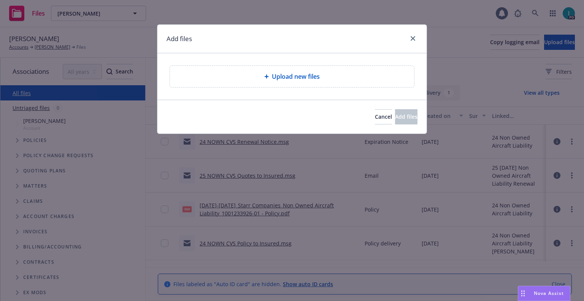
type textarea "x"
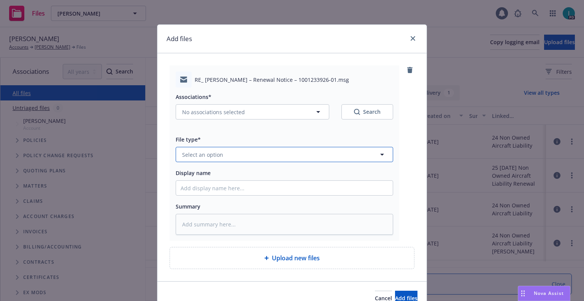
click at [205, 152] on span "Select an option" at bounding box center [202, 154] width 41 height 8
type input "ex"
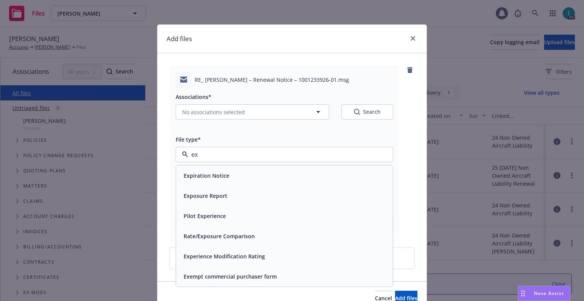
click at [208, 173] on span "Expiration Notice" at bounding box center [207, 175] width 46 height 8
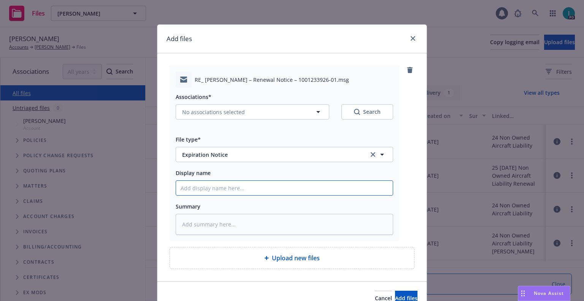
click at [206, 185] on input "Display name" at bounding box center [284, 188] width 217 height 14
type textarea "x"
type input "2"
type textarea "x"
type input "24"
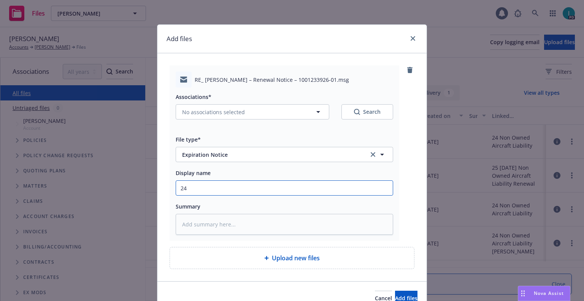
type textarea "x"
type input "24 NOWN CVS Renewal Notice 2nd"
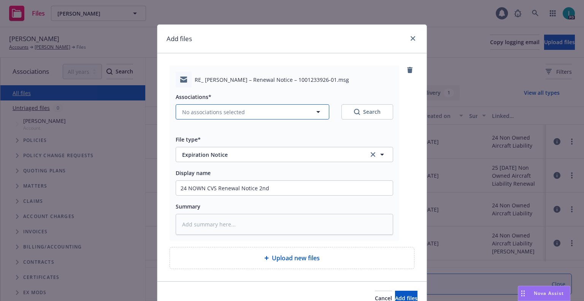
click at [206, 112] on span "No associations selected" at bounding box center [213, 112] width 63 height 8
type textarea "x"
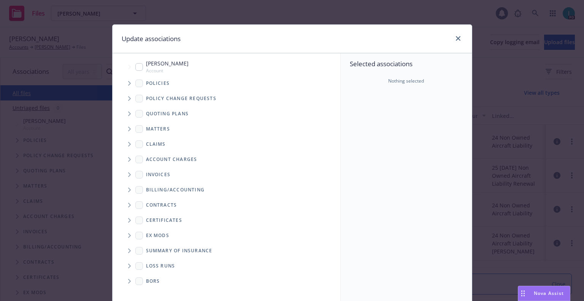
click at [123, 82] on span "Tree Example" at bounding box center [129, 83] width 12 height 12
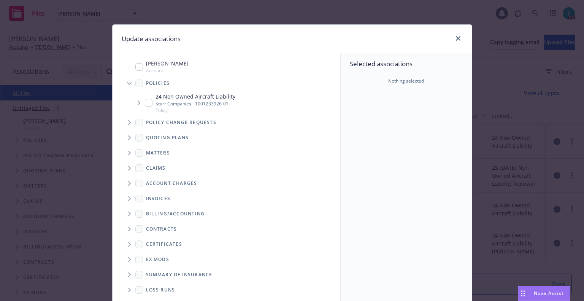
click at [145, 101] on input "Tree Example" at bounding box center [149, 103] width 8 height 8
checkbox input "true"
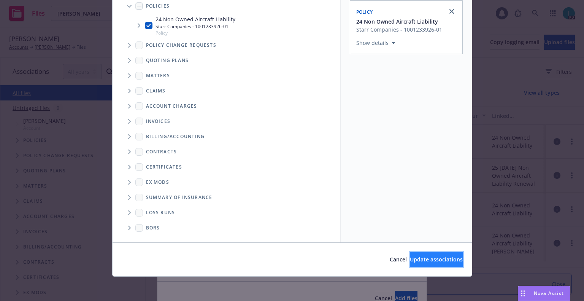
click at [410, 255] on button "Update associations" at bounding box center [436, 259] width 53 height 15
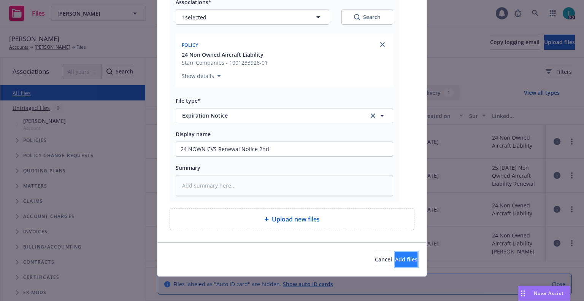
click at [397, 258] on span "Add files" at bounding box center [406, 258] width 22 height 7
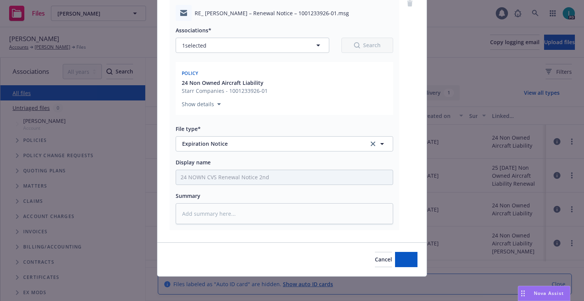
scroll to position [67, 0]
type textarea "x"
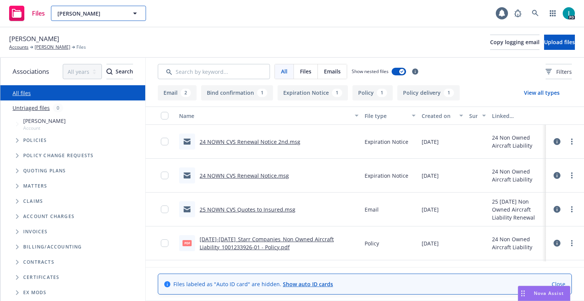
click at [88, 17] on span "Timothy Dooley" at bounding box center [90, 14] width 66 height 8
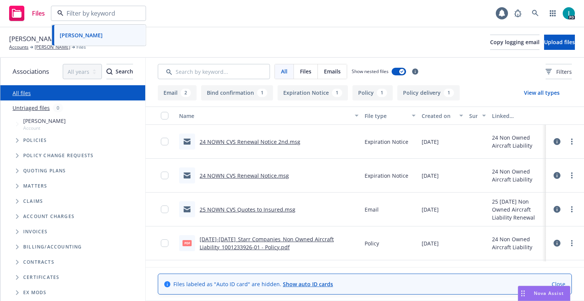
paste input "Kendra Fisher"
type input "Kendra Fisher"
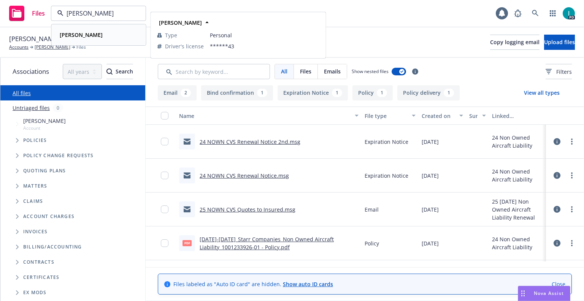
click at [108, 41] on div "Kendra Fisher Type Personal Driver's license ******43" at bounding box center [98, 35] width 93 height 20
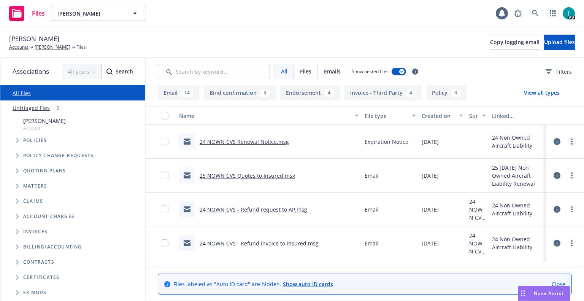
click at [569, 139] on link "more" at bounding box center [571, 141] width 9 height 9
click at [529, 169] on link "Download" at bounding box center [537, 172] width 76 height 15
click at [553, 45] on span "Upload files" at bounding box center [559, 41] width 31 height 7
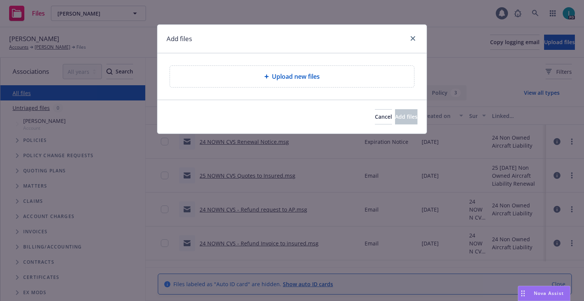
type textarea "x"
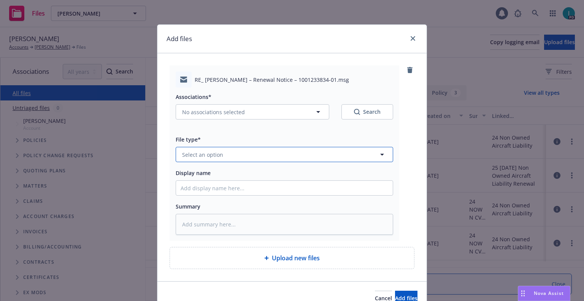
click at [202, 153] on span "Select an option" at bounding box center [202, 154] width 41 height 8
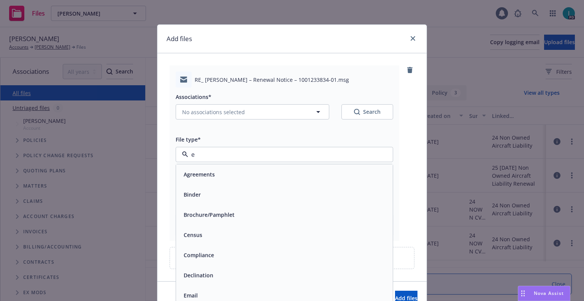
type input "ex"
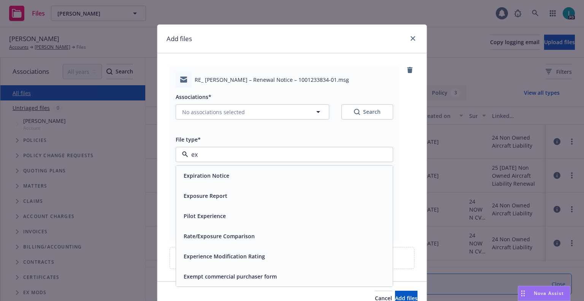
click at [215, 174] on span "Expiration Notice" at bounding box center [207, 175] width 46 height 8
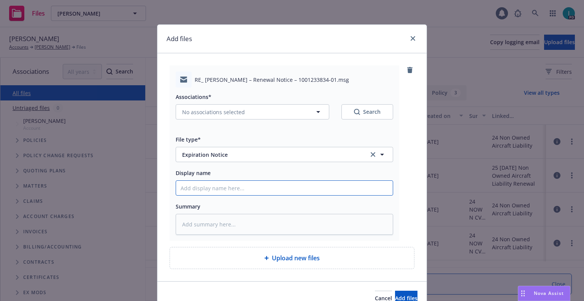
click at [209, 185] on input "Display name" at bounding box center [284, 188] width 217 height 14
type textarea "x"
type input "2"
type textarea "x"
type input "24"
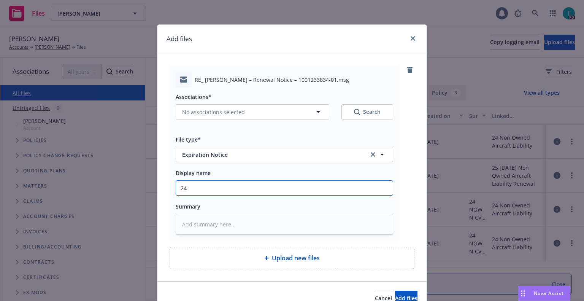
type textarea "x"
type input "24 NOWN CVS Renewal Notice 2nd"
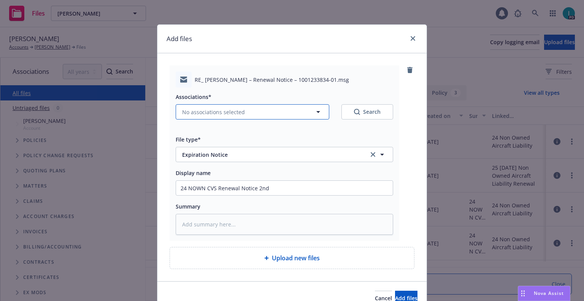
click at [203, 111] on span "No associations selected" at bounding box center [213, 112] width 63 height 8
type textarea "x"
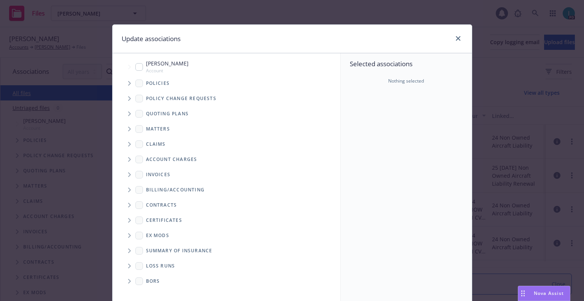
click at [128, 81] on icon "Tree Example" at bounding box center [129, 83] width 3 height 5
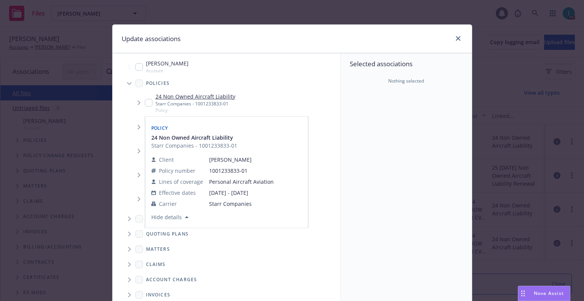
click at [145, 100] on input "Tree Example" at bounding box center [149, 103] width 8 height 8
checkbox input "true"
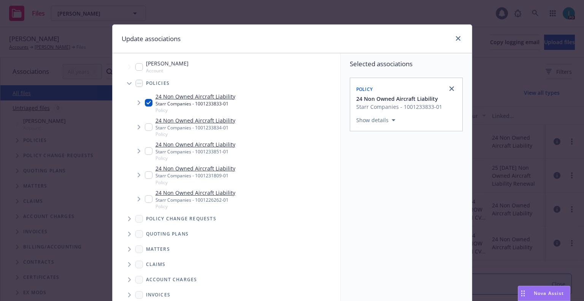
scroll to position [77, 0]
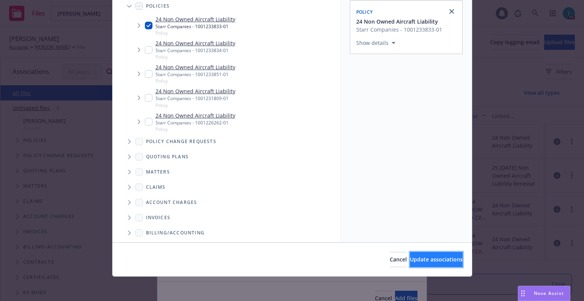
click at [410, 258] on span "Update associations" at bounding box center [436, 258] width 53 height 7
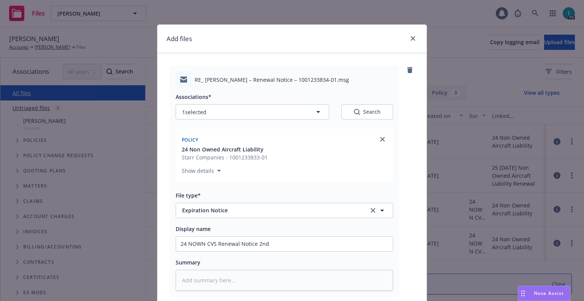
scroll to position [95, 0]
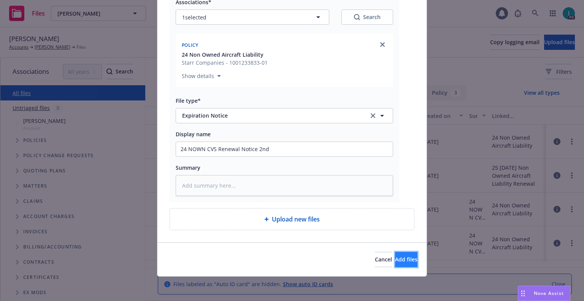
click at [395, 254] on button "Add files" at bounding box center [406, 259] width 22 height 15
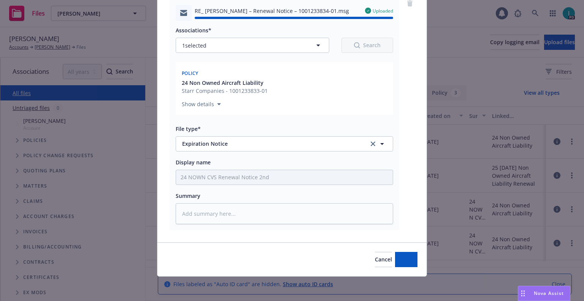
type textarea "x"
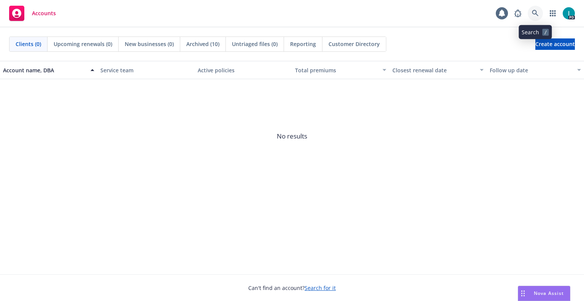
click at [534, 13] on icon at bounding box center [535, 13] width 7 height 7
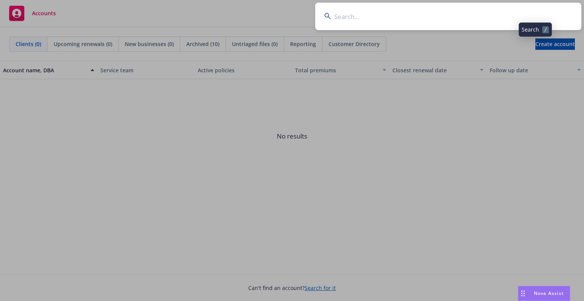
type input "[PERSON_NAME]"
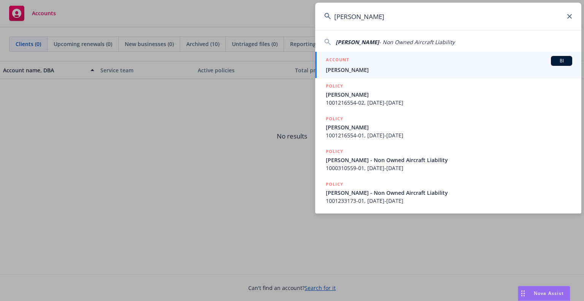
click at [359, 66] on span "[PERSON_NAME]" at bounding box center [449, 70] width 246 height 8
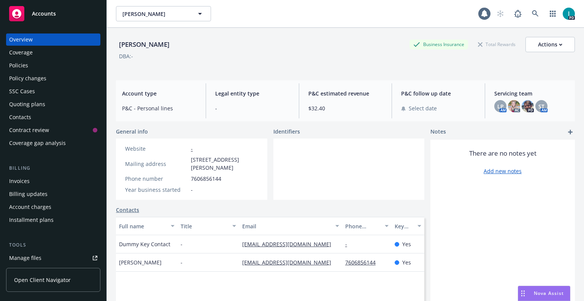
click at [33, 252] on div "Manage files" at bounding box center [25, 258] width 32 height 12
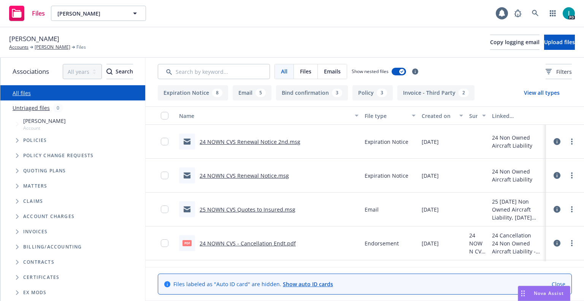
click at [269, 141] on link "24 NOWN CVS Renewal Notice 2nd.msg" at bounding box center [250, 141] width 101 height 7
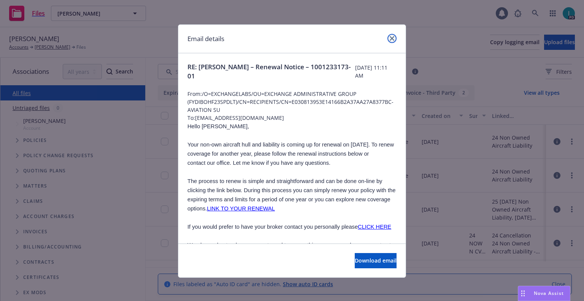
click at [390, 38] on icon "close" at bounding box center [392, 38] width 5 height 5
